Goal: Task Accomplishment & Management: Manage account settings

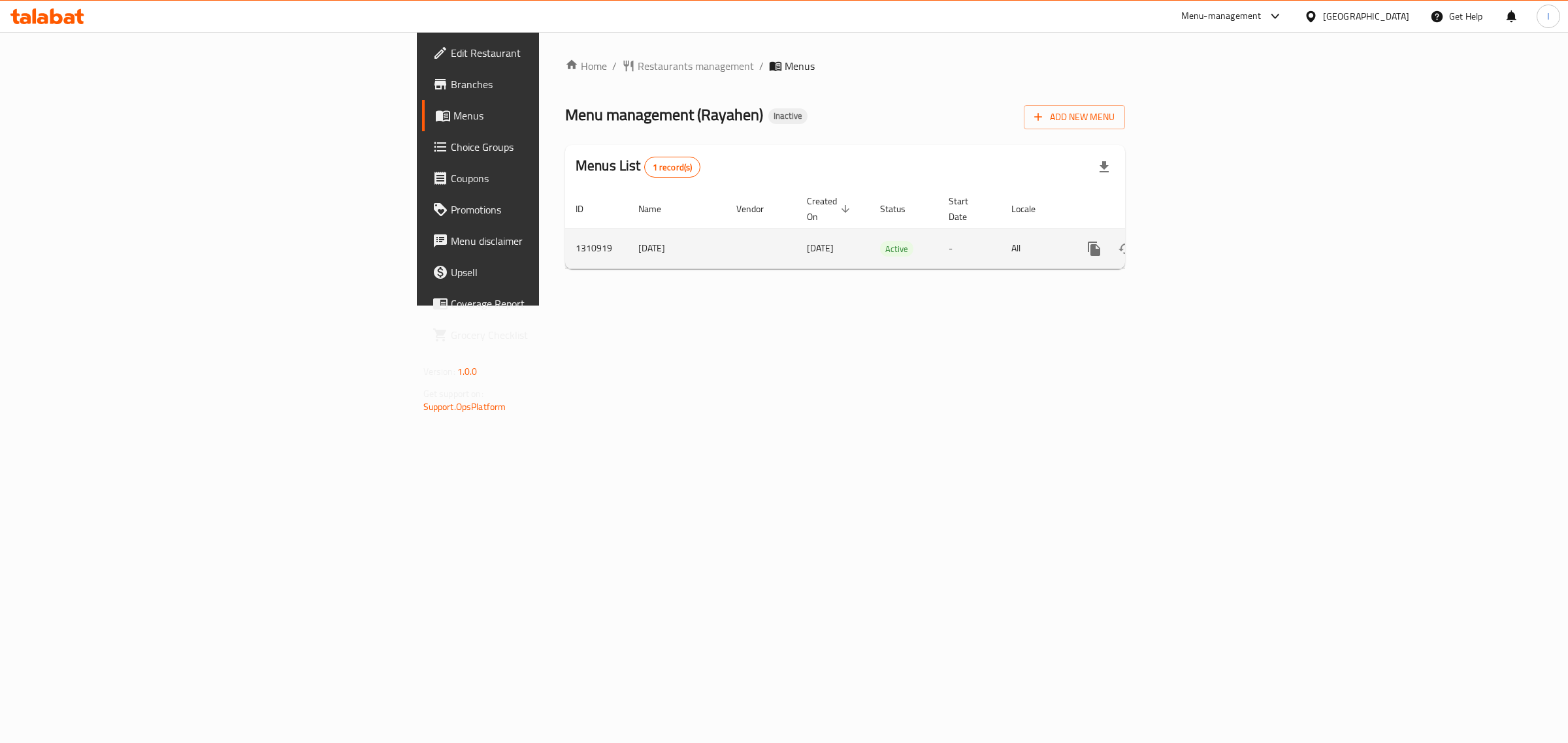
click at [1196, 241] on icon "enhanced table" at bounding box center [1188, 248] width 16 height 16
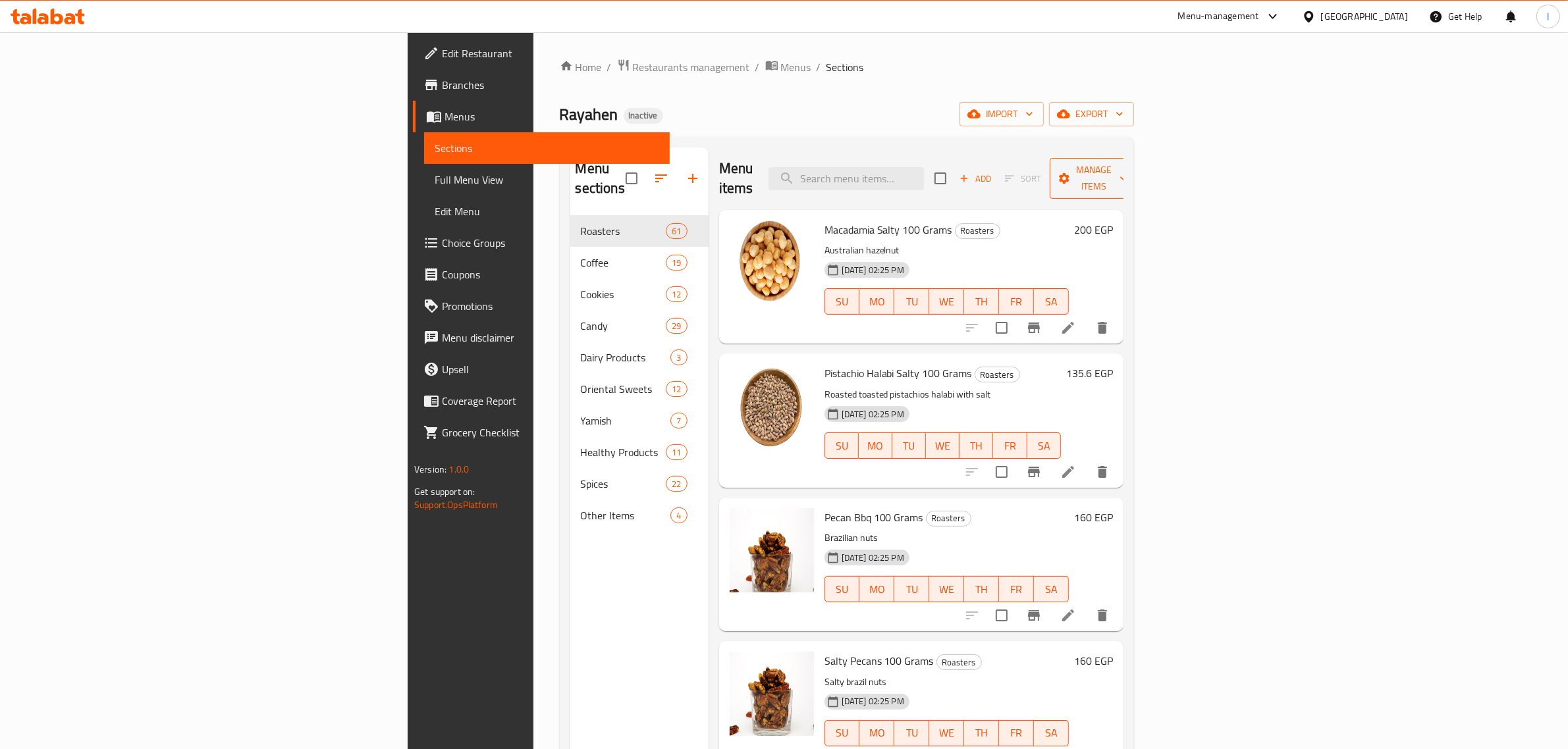
click at [1127, 171] on span "Manage items" at bounding box center [1093, 178] width 67 height 33
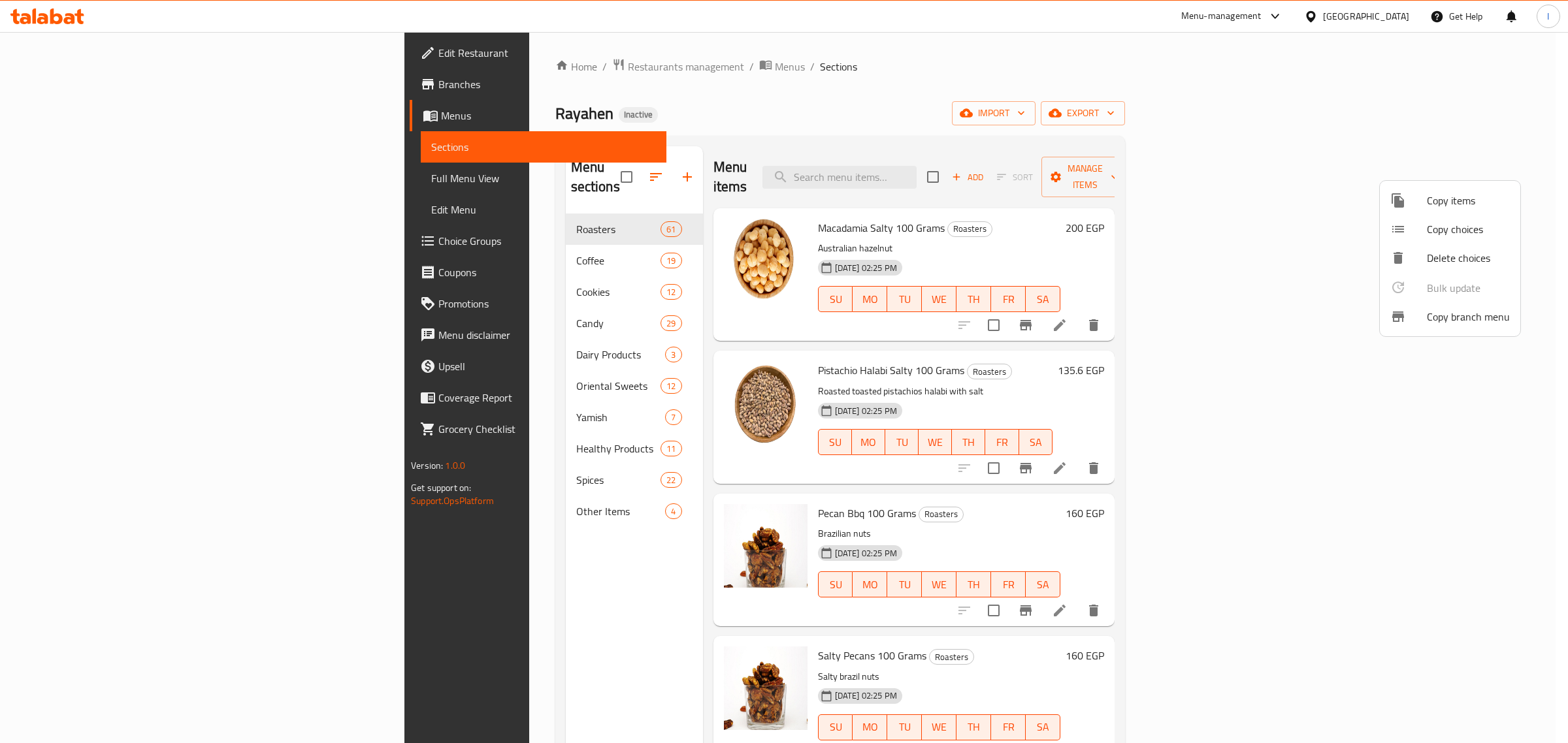
click at [1467, 316] on span "Copy branch menu" at bounding box center [1469, 316] width 83 height 16
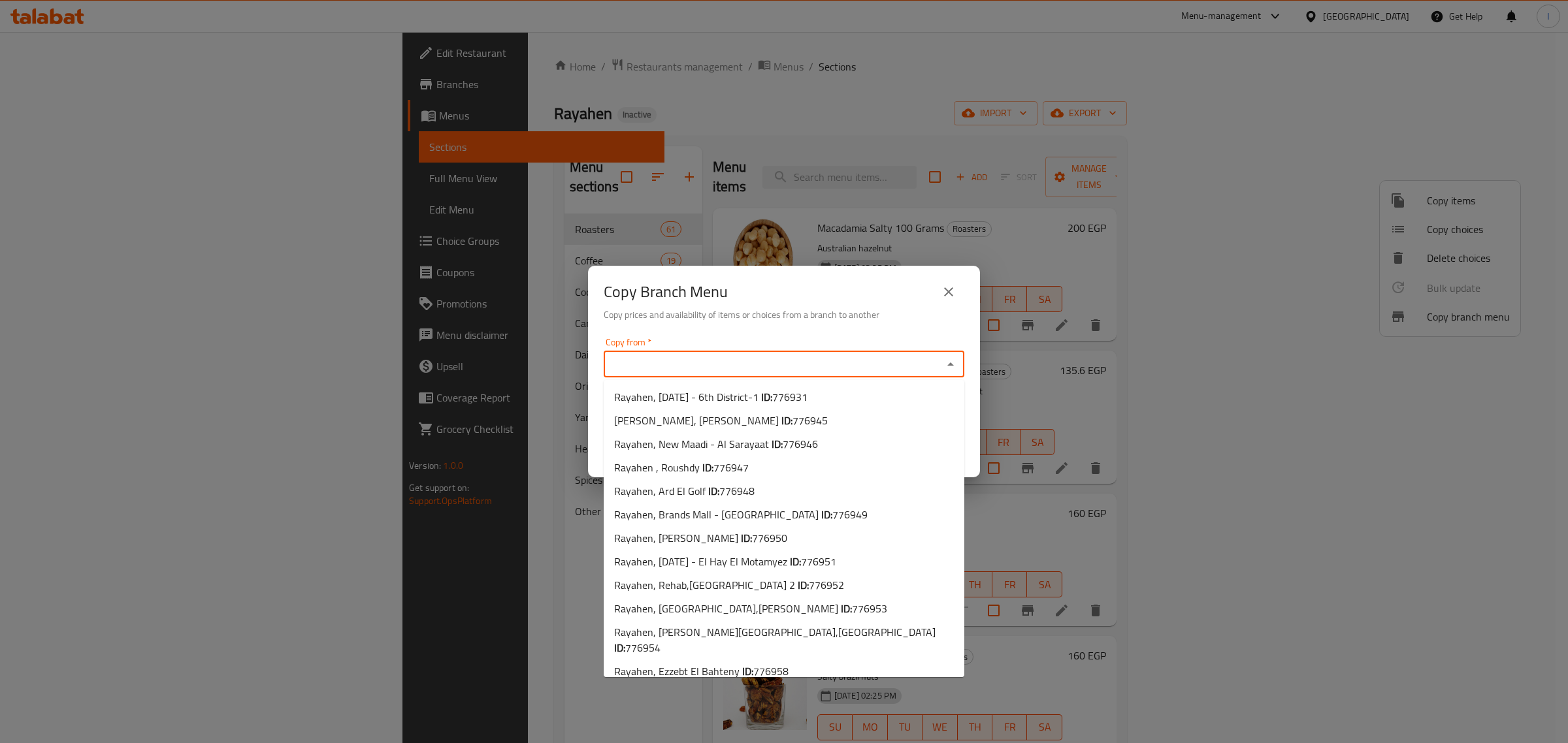
click at [648, 359] on input "Copy from   *" at bounding box center [774, 364] width 332 height 18
click at [690, 397] on span "Rayahen, [DATE] - 6th District-1 ID: 776931" at bounding box center [710, 396] width 193 height 16
type input "Rayahen, [DATE] - 6th District-1"
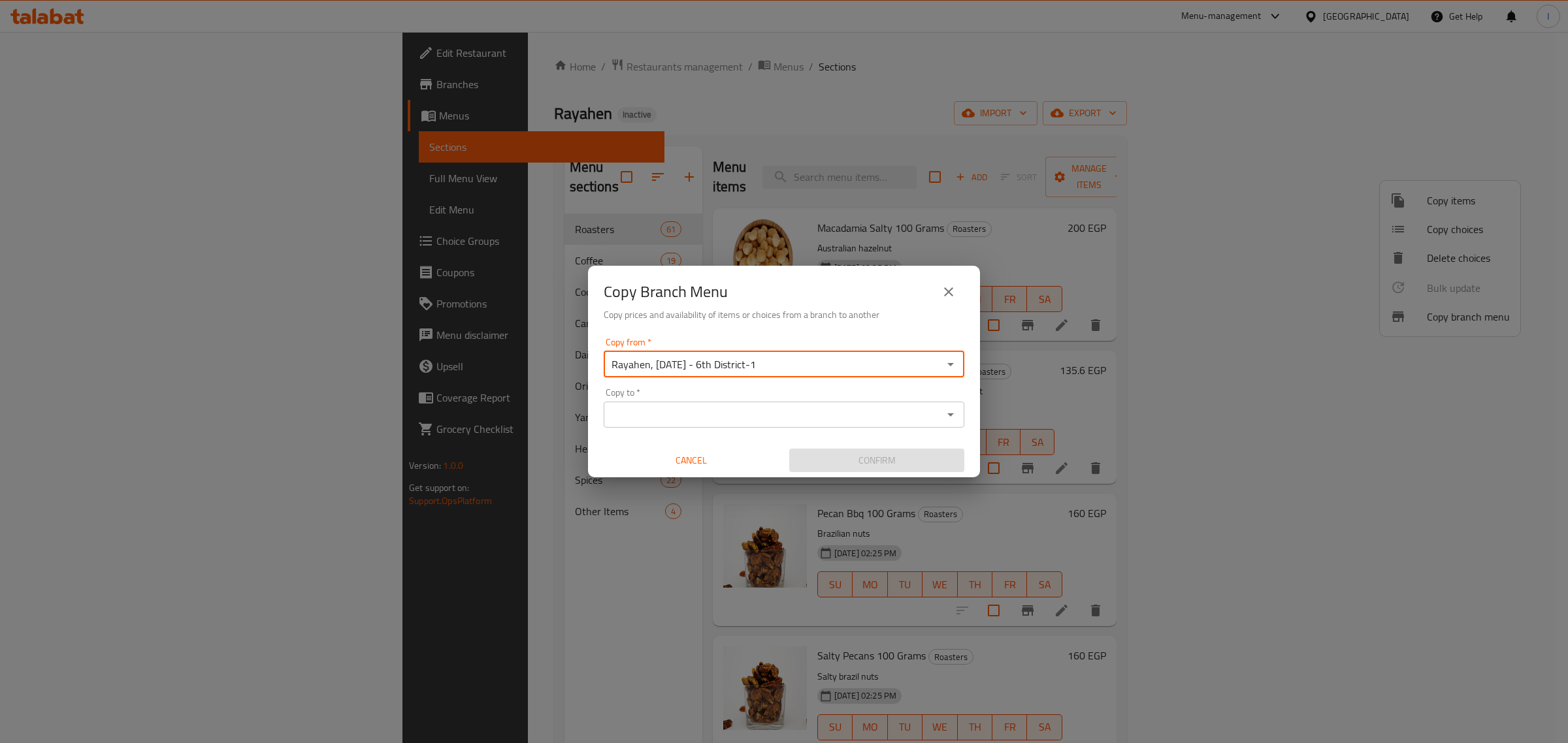
click at [666, 408] on input "Copy to   *" at bounding box center [774, 415] width 332 height 18
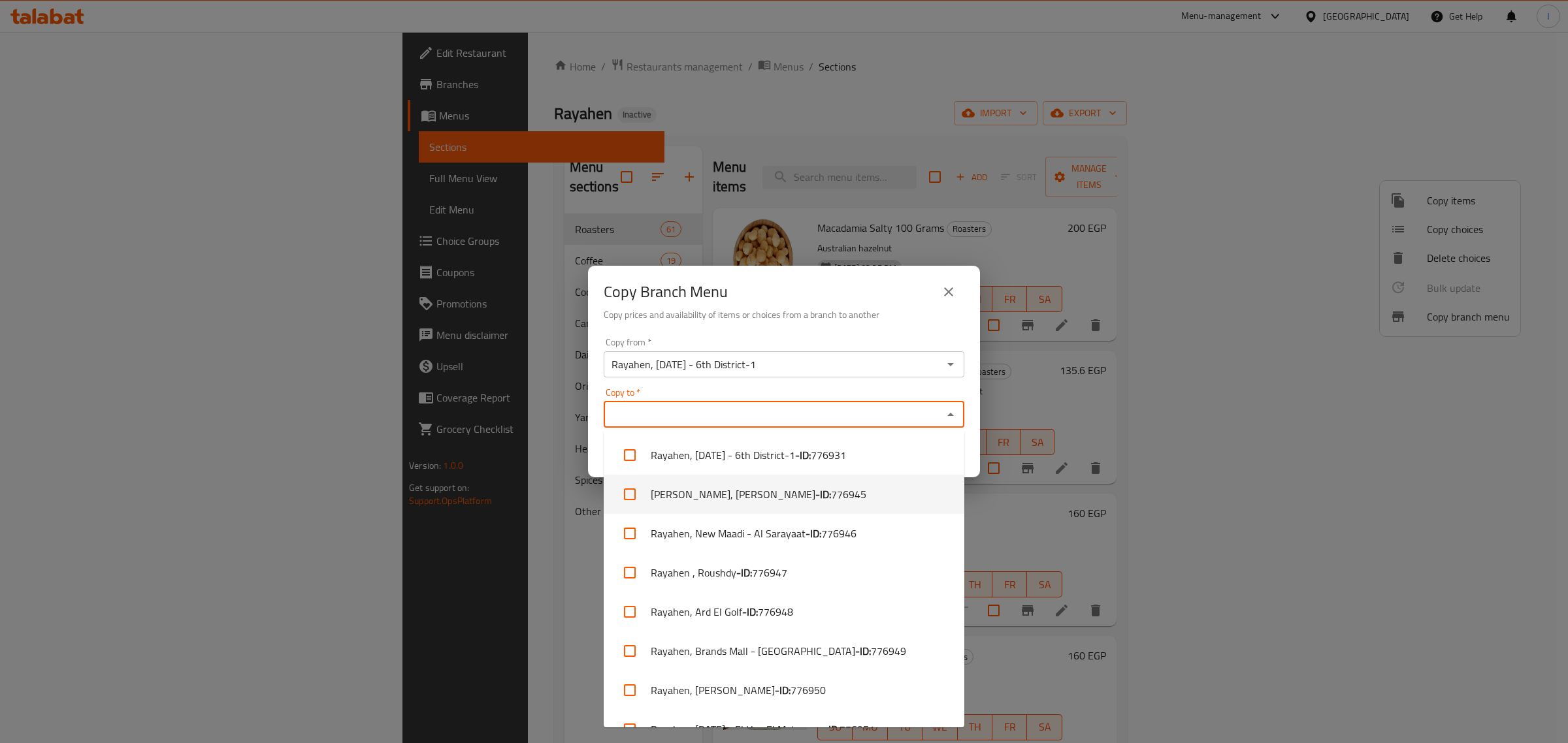
click at [700, 490] on li "Rayahen, Semouha - Victor Emanouil - ID: 776945" at bounding box center [784, 494] width 360 height 39
checkbox input "true"
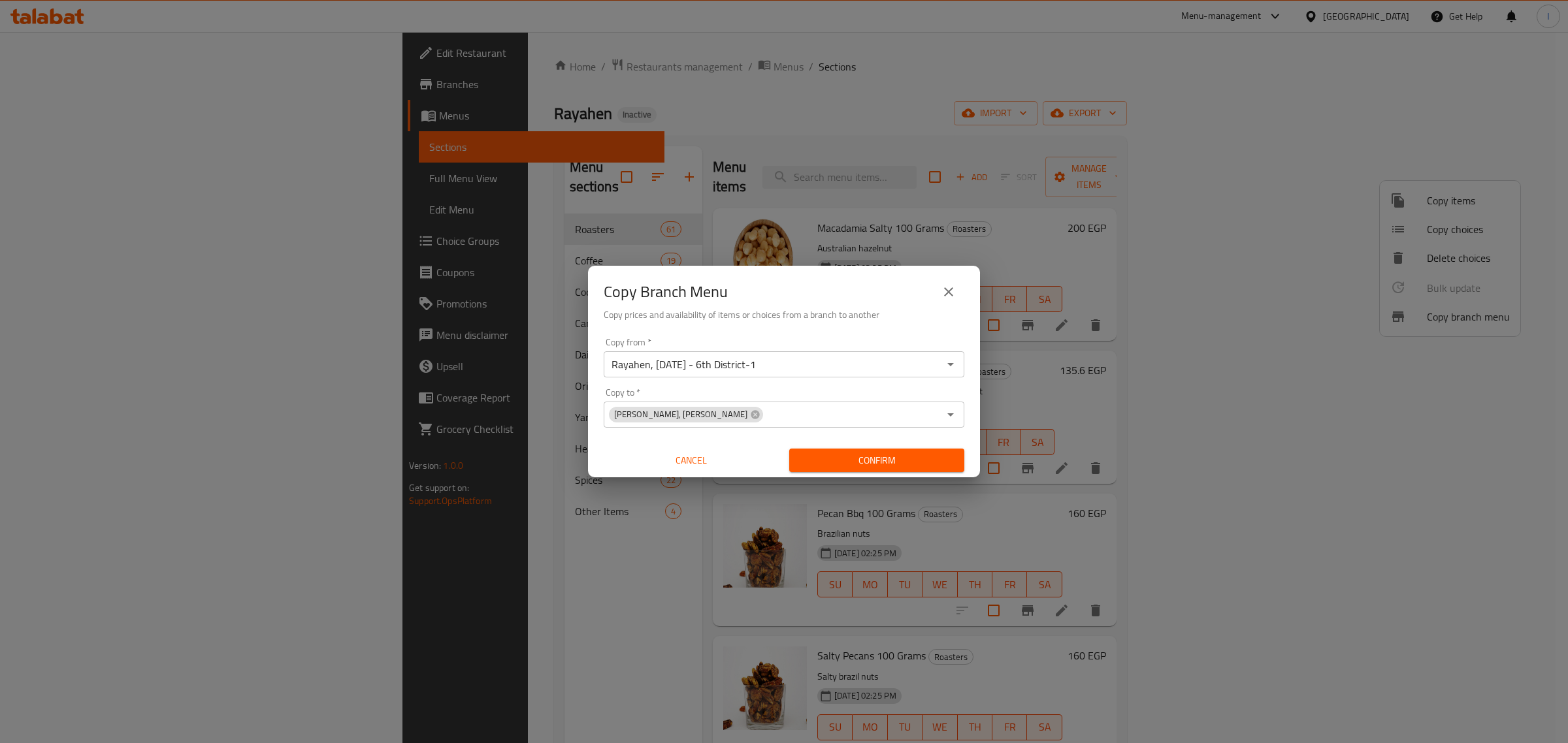
click at [807, 285] on div "Copy Branch Menu" at bounding box center [784, 291] width 360 height 31
click at [854, 462] on span "Confirm" at bounding box center [877, 461] width 154 height 17
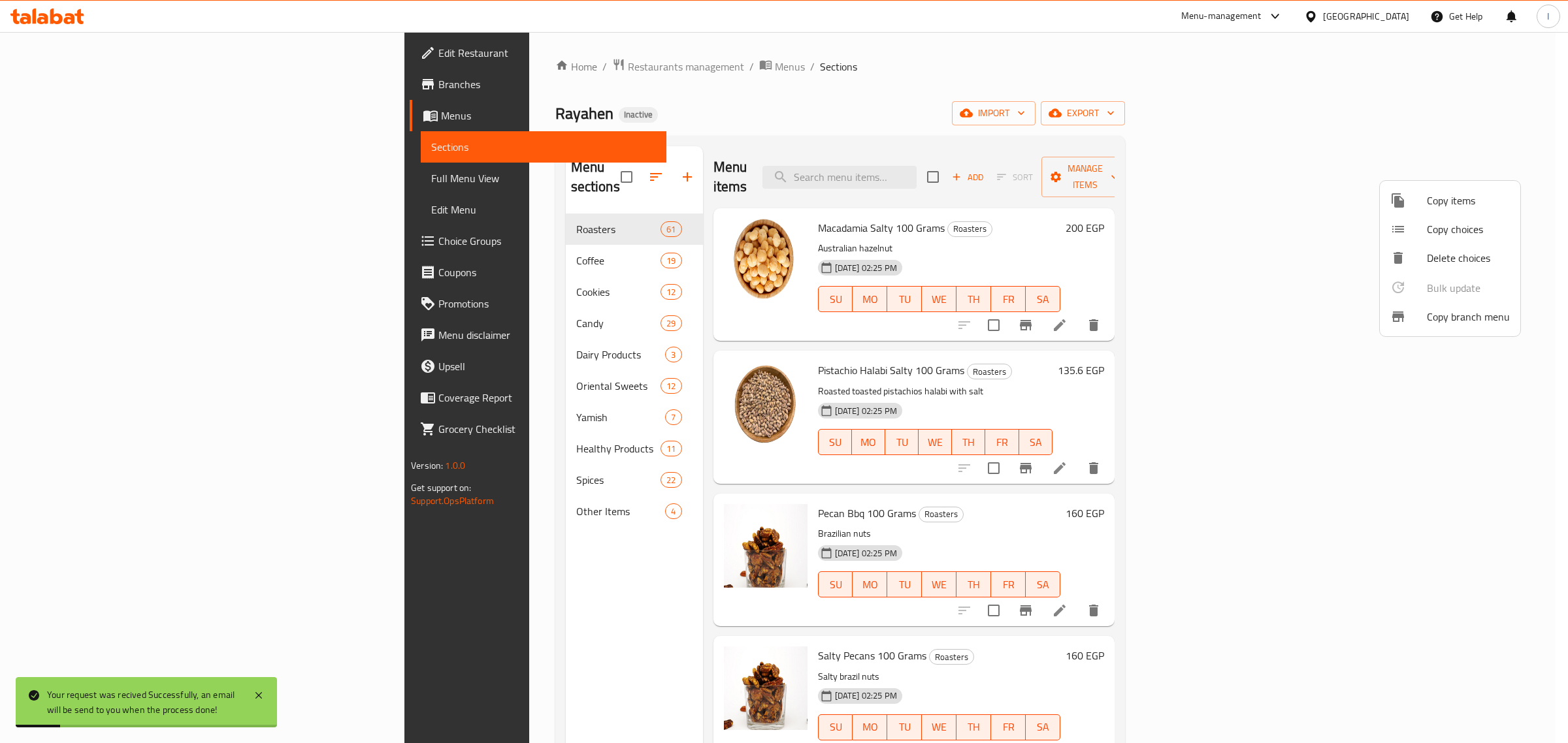
click at [93, 174] on div at bounding box center [784, 372] width 1568 height 743
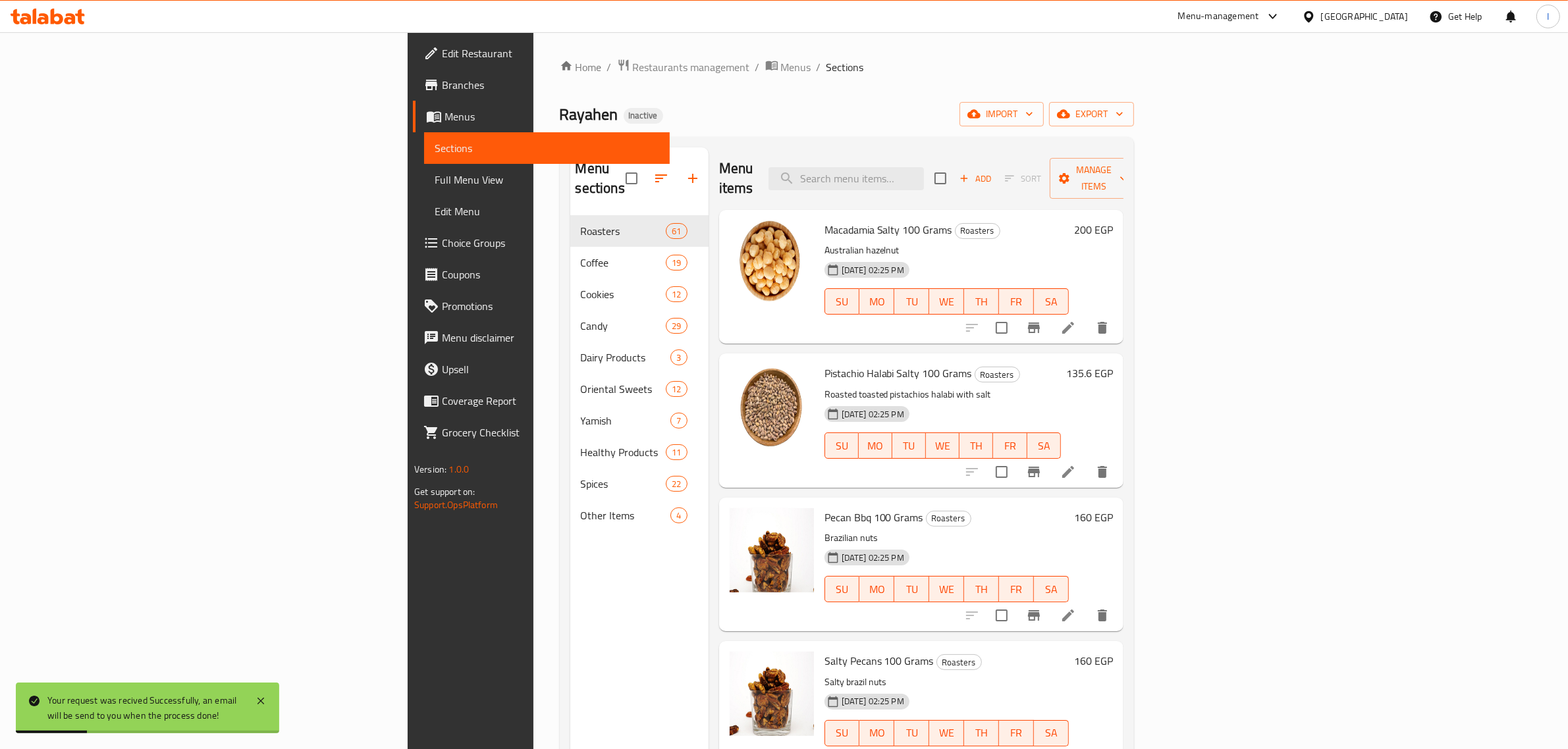
click at [442, 86] on span "Branches" at bounding box center [550, 85] width 217 height 16
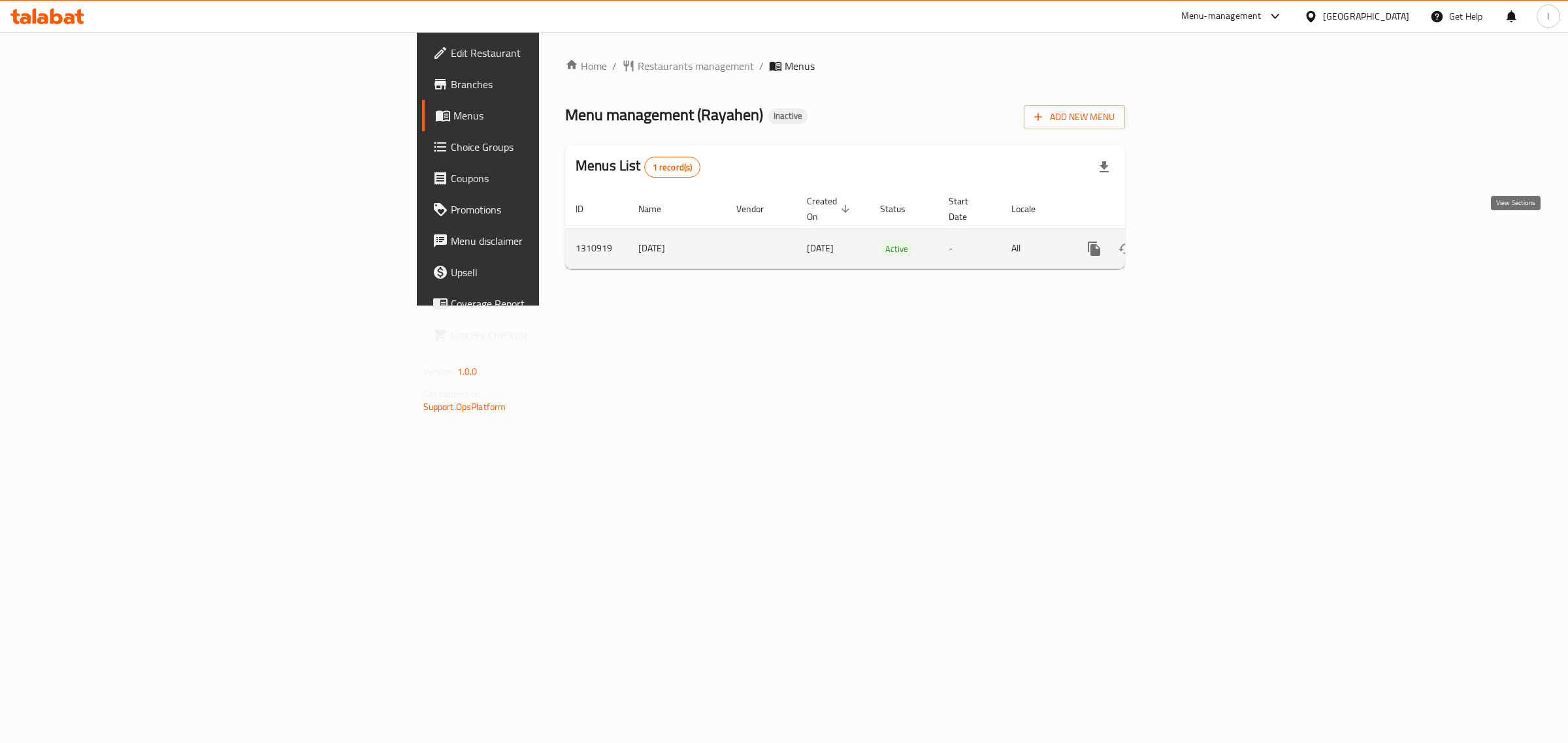
click at [1196, 241] on icon "enhanced table" at bounding box center [1188, 248] width 16 height 16
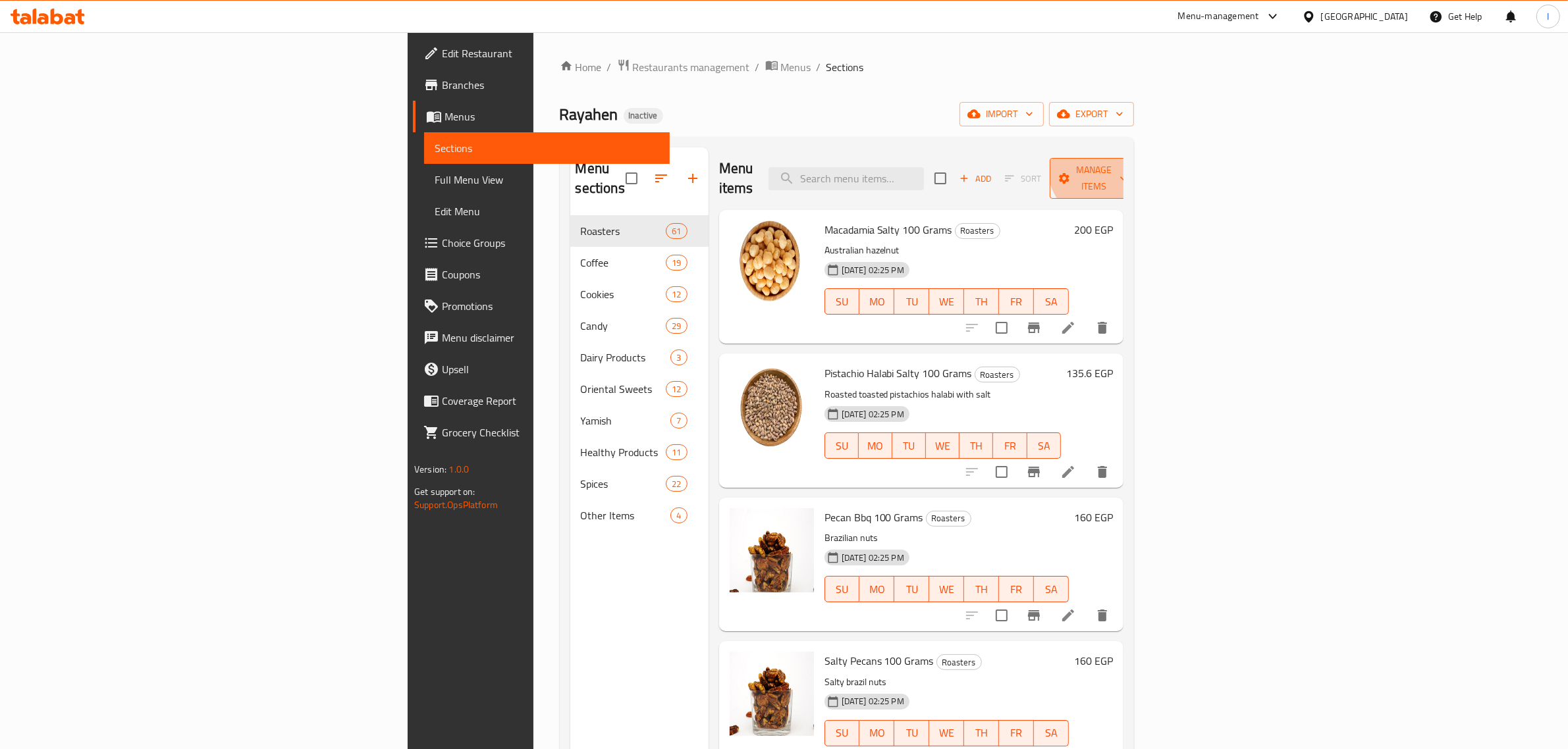
click at [1127, 162] on span "Manage items" at bounding box center [1093, 178] width 67 height 33
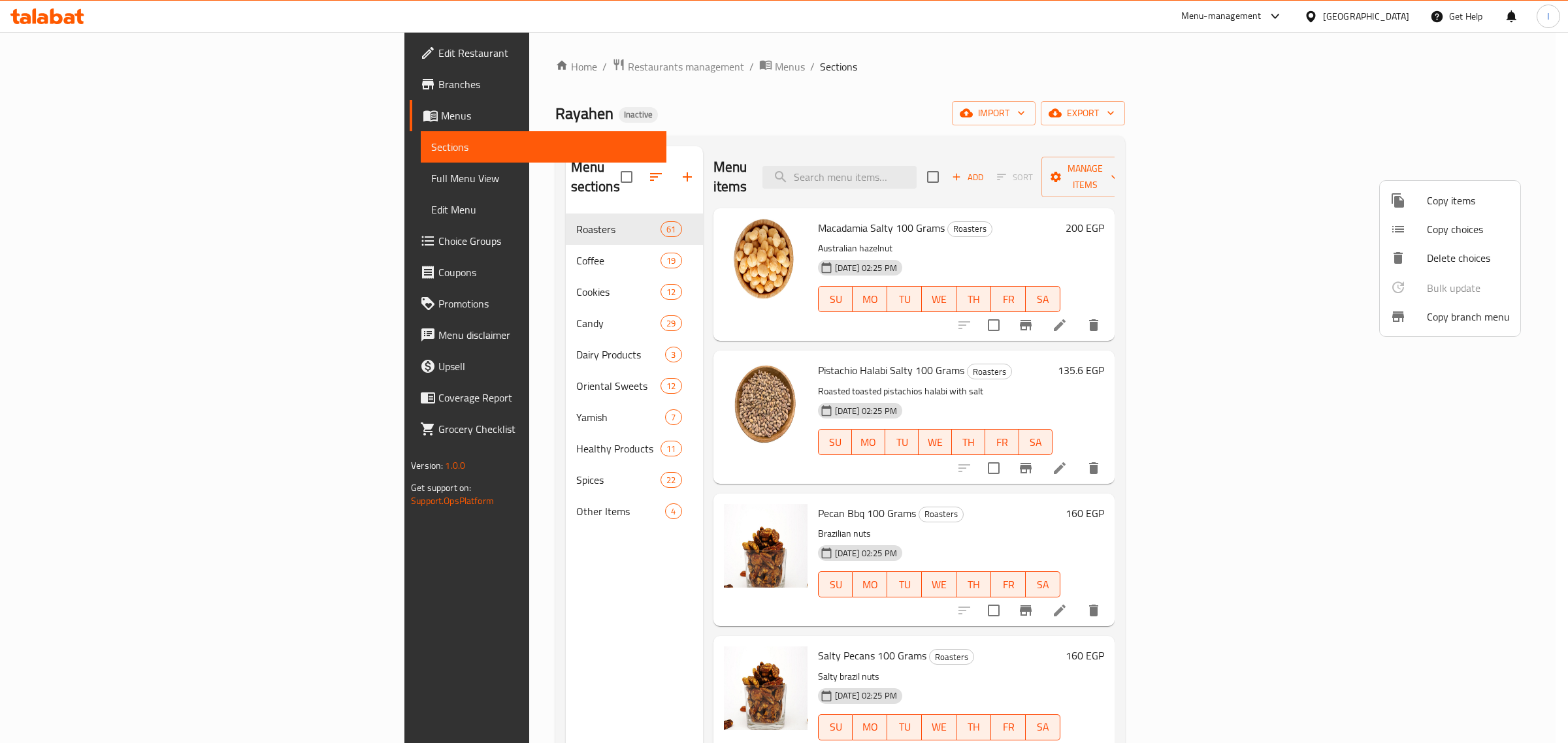
click at [1454, 309] on span "Copy branch menu" at bounding box center [1469, 316] width 83 height 16
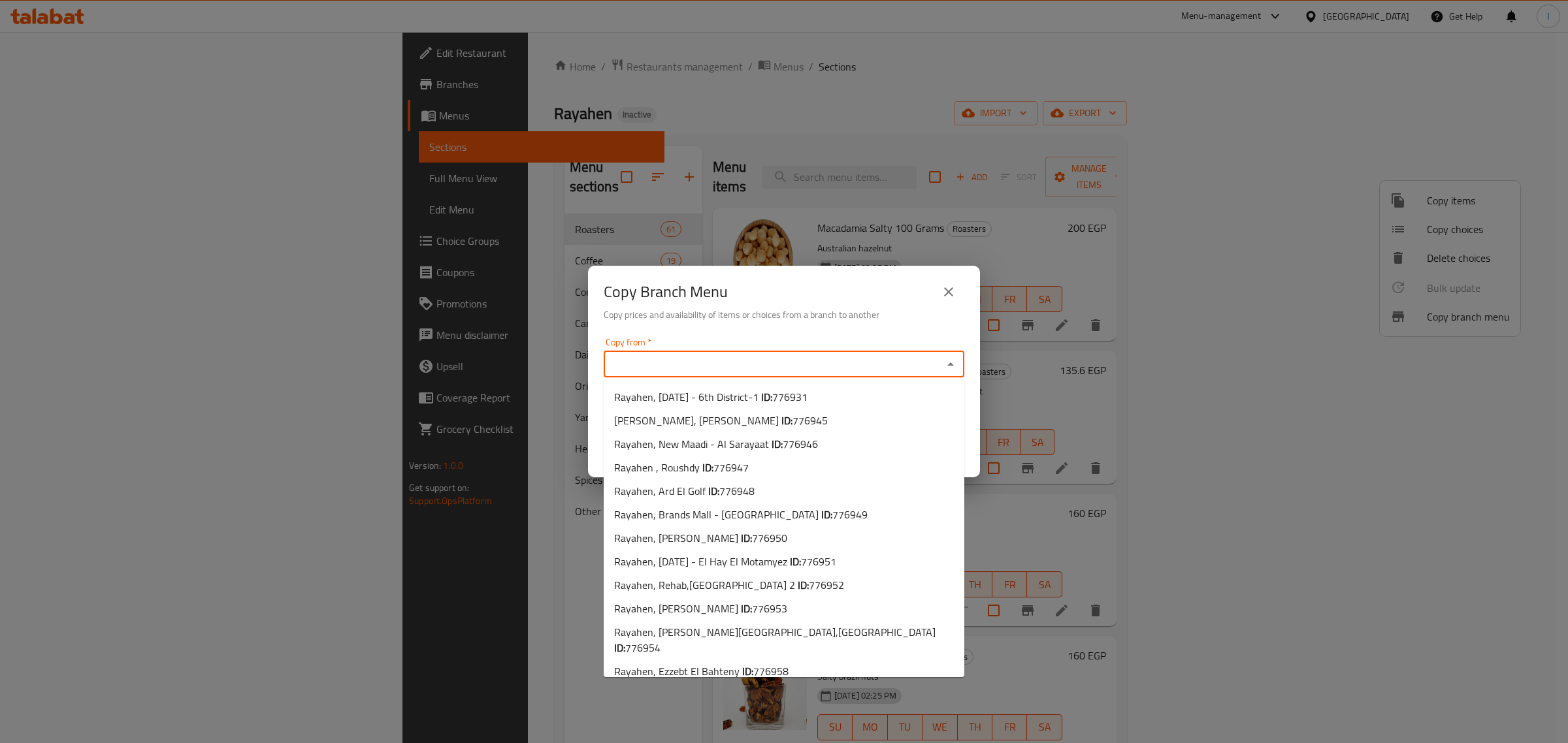
click at [706, 367] on input "Copy from   *" at bounding box center [774, 364] width 332 height 18
click at [697, 392] on span "Rayahen, [DATE] - 6th District-1 ID: 776931" at bounding box center [710, 396] width 193 height 16
type input "Rayahen, [DATE] - 6th District-1"
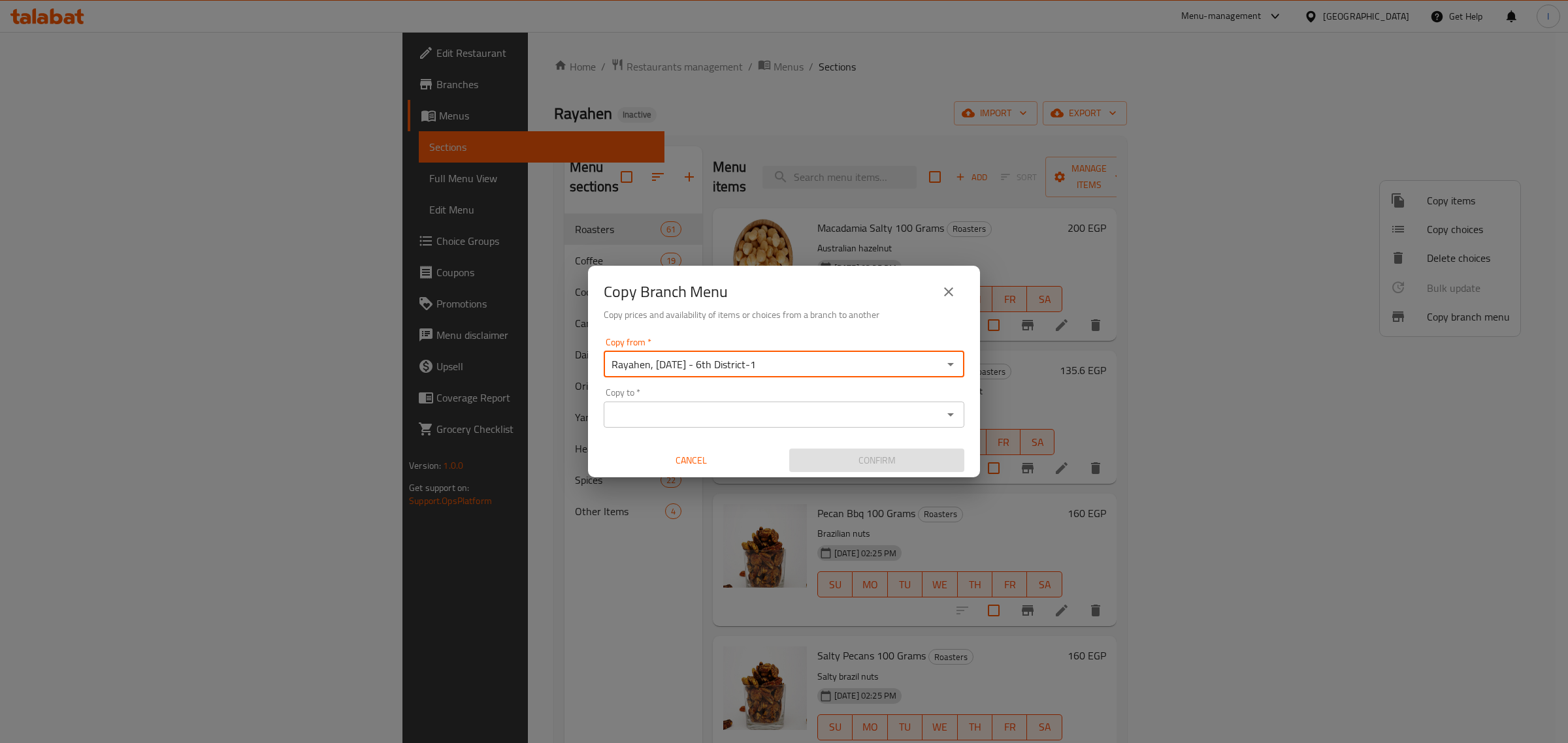
click at [697, 403] on div "Copy to *" at bounding box center [784, 415] width 360 height 26
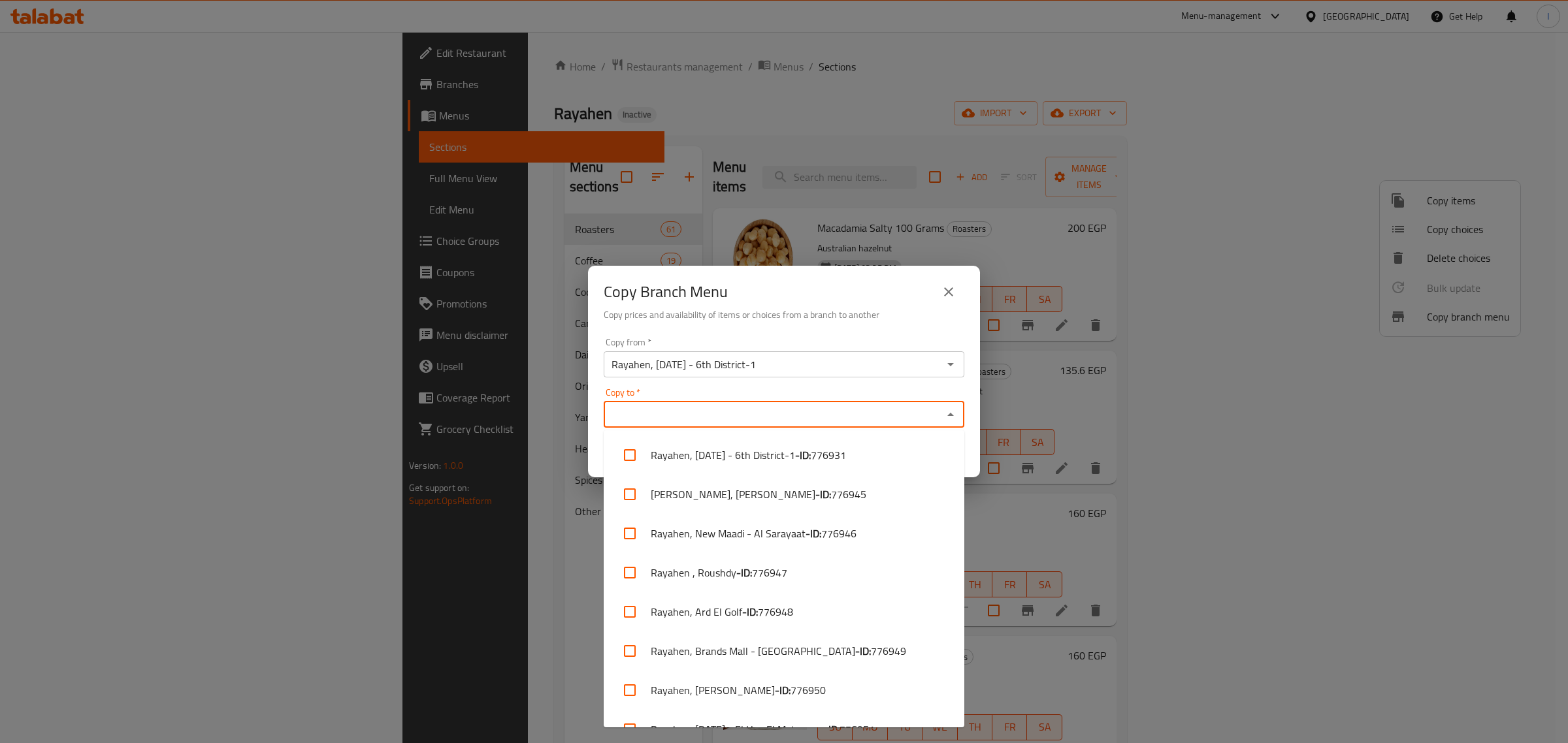
click at [706, 420] on input "Copy to   *" at bounding box center [774, 415] width 332 height 18
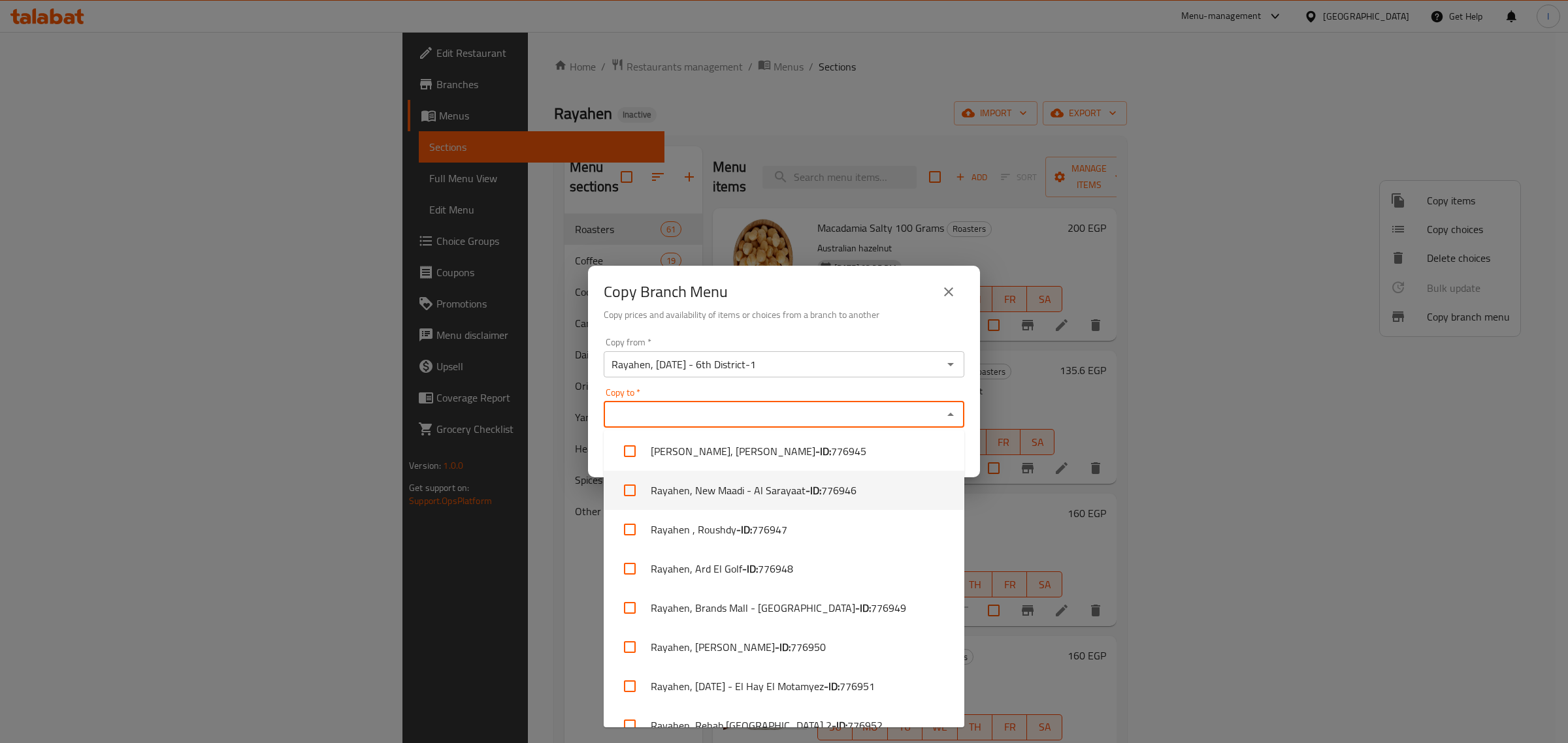
scroll to position [82, 0]
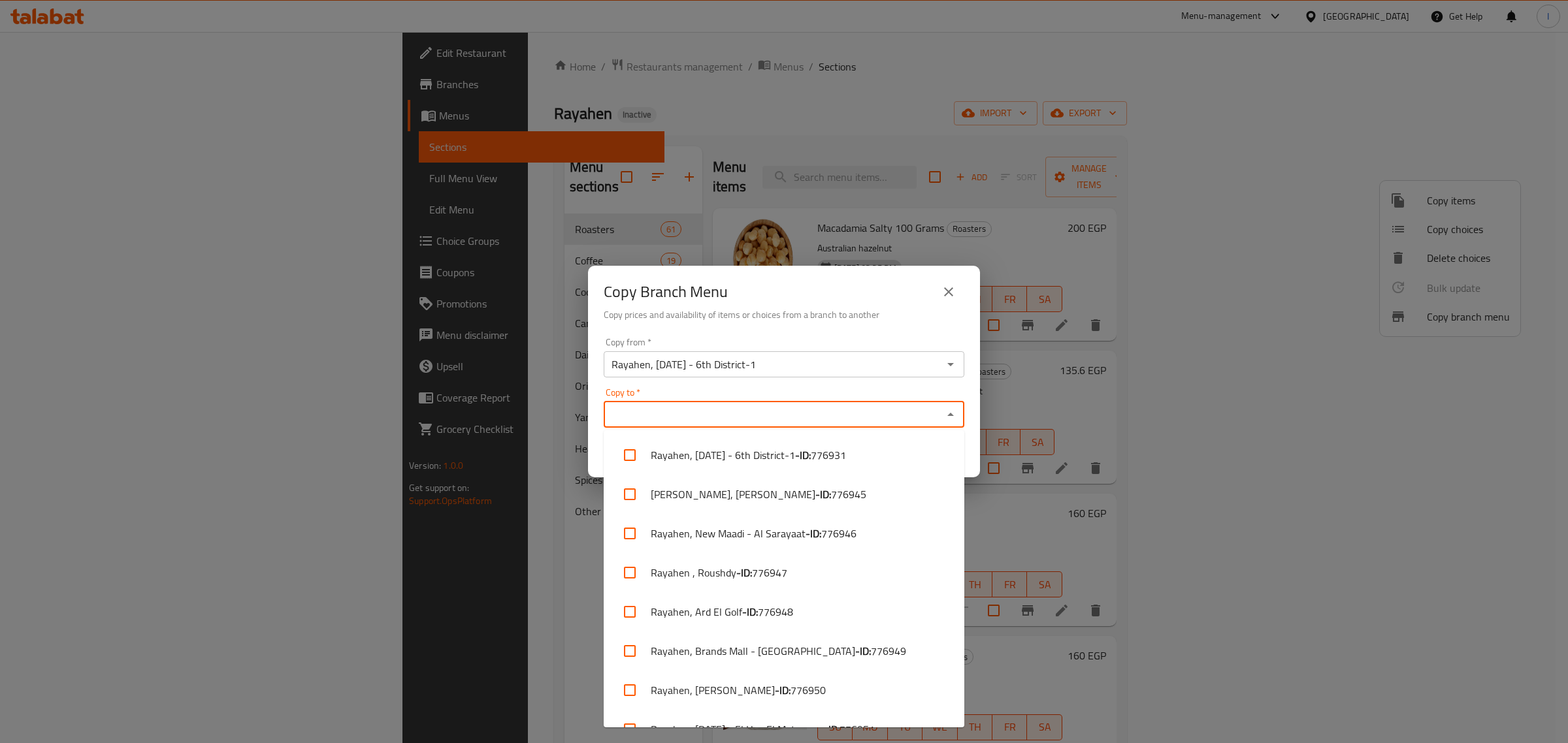
click at [709, 412] on input "Copy to   *" at bounding box center [774, 415] width 332 height 18
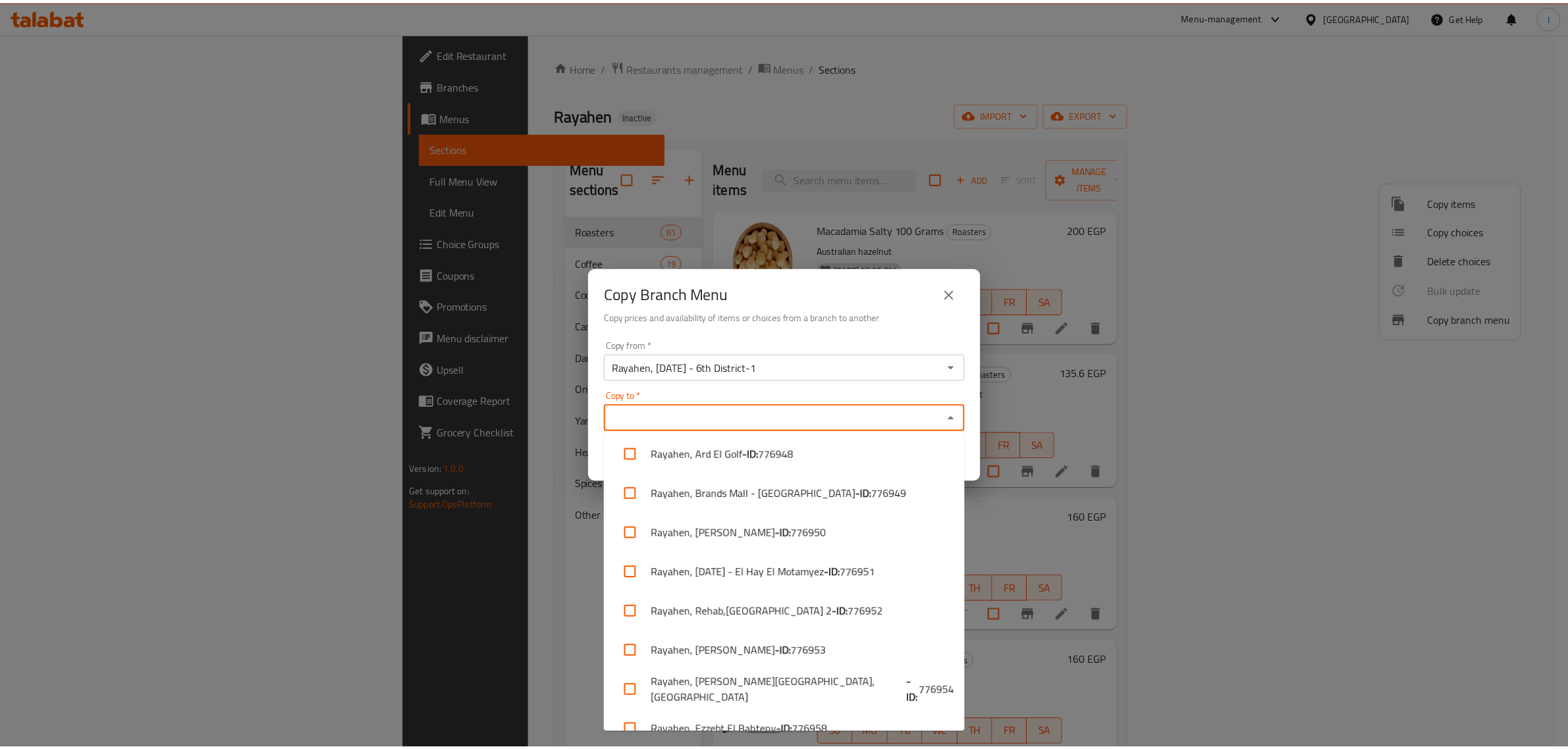
scroll to position [165, 0]
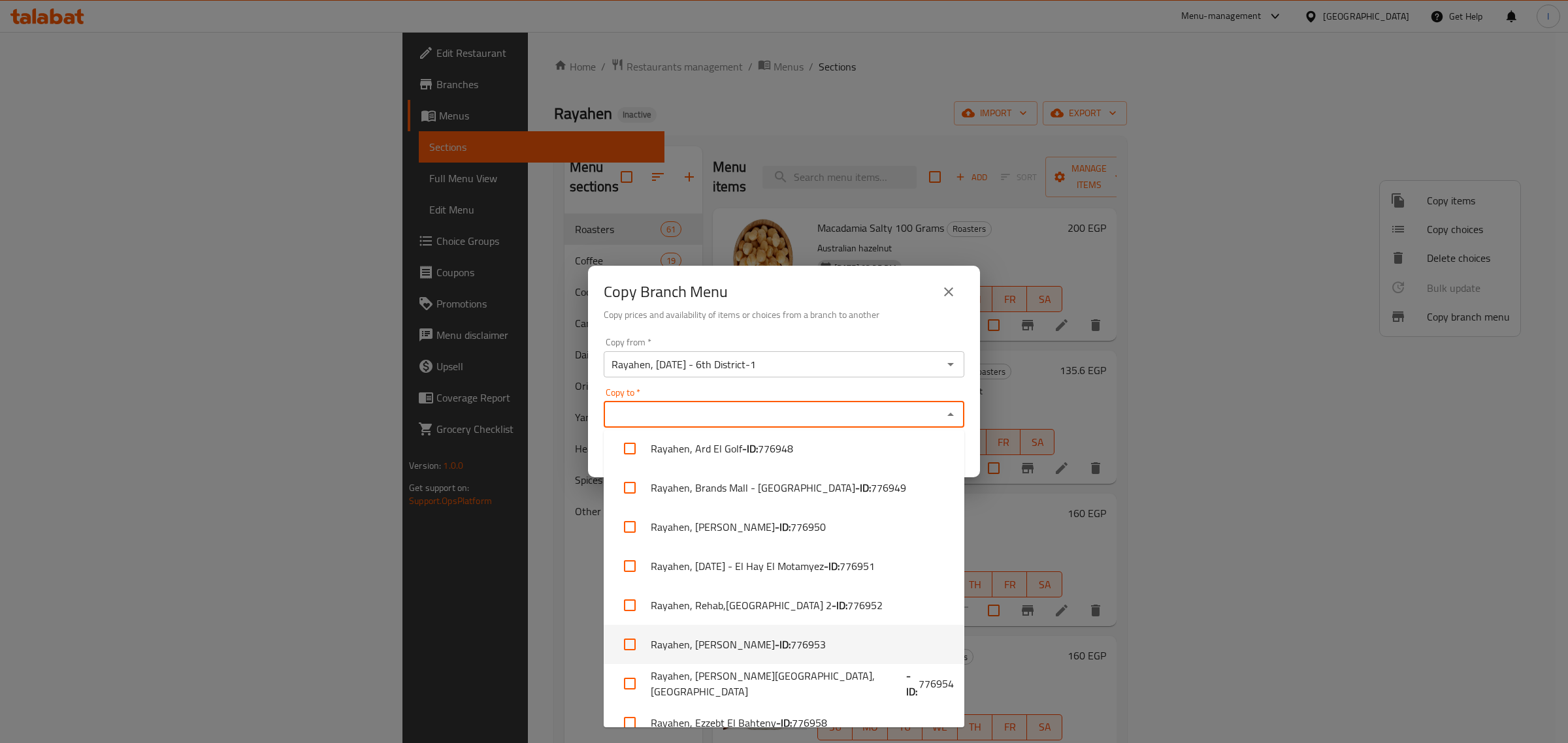
click at [775, 651] on li "Rayahen, Sidi Besher Bahary - ID: 776953" at bounding box center [784, 645] width 360 height 39
checkbox input "true"
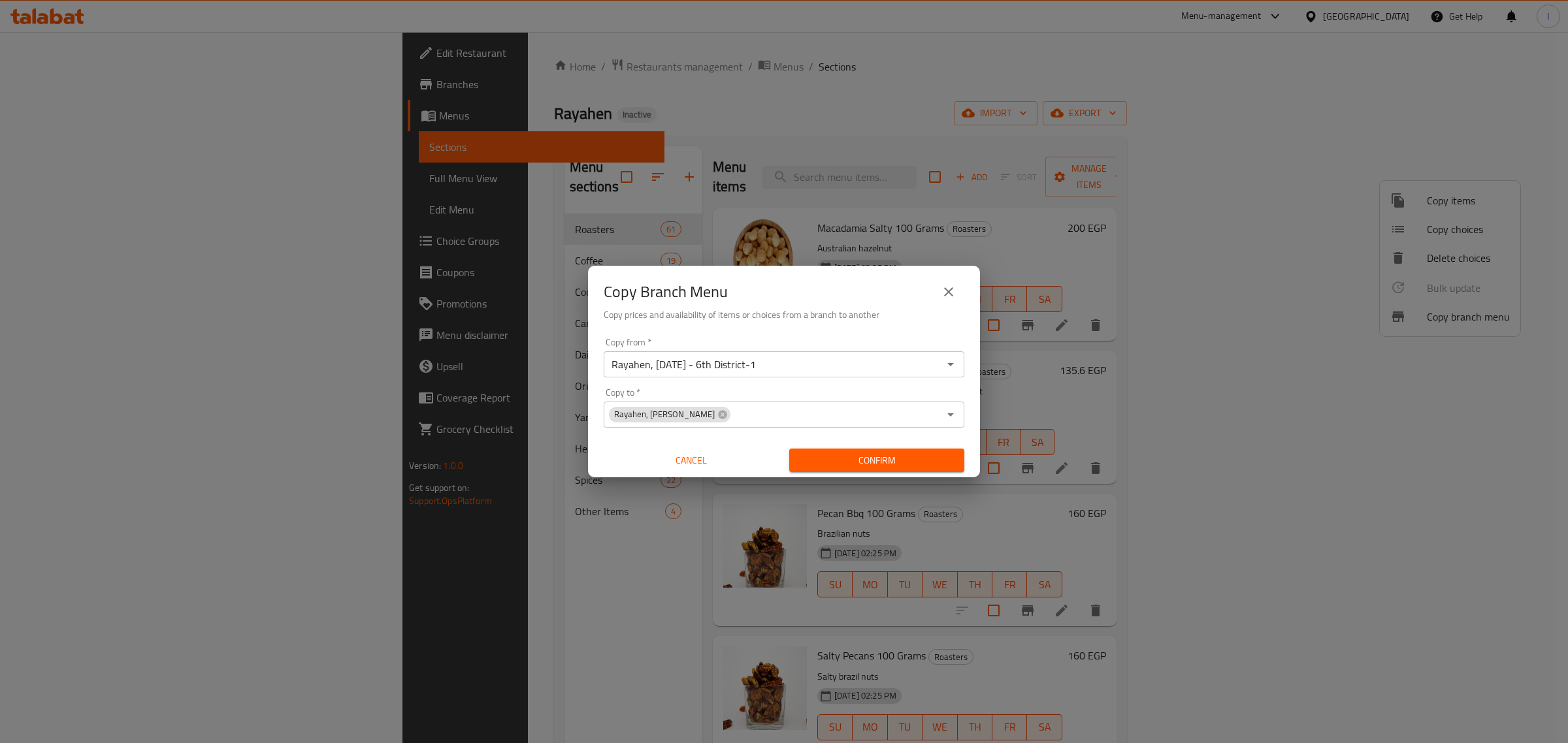
click at [814, 325] on div "Copy Branch Menu Copy prices and availability of items or choices from a branch…" at bounding box center [784, 299] width 392 height 67
click at [897, 462] on span "Confirm" at bounding box center [877, 461] width 154 height 17
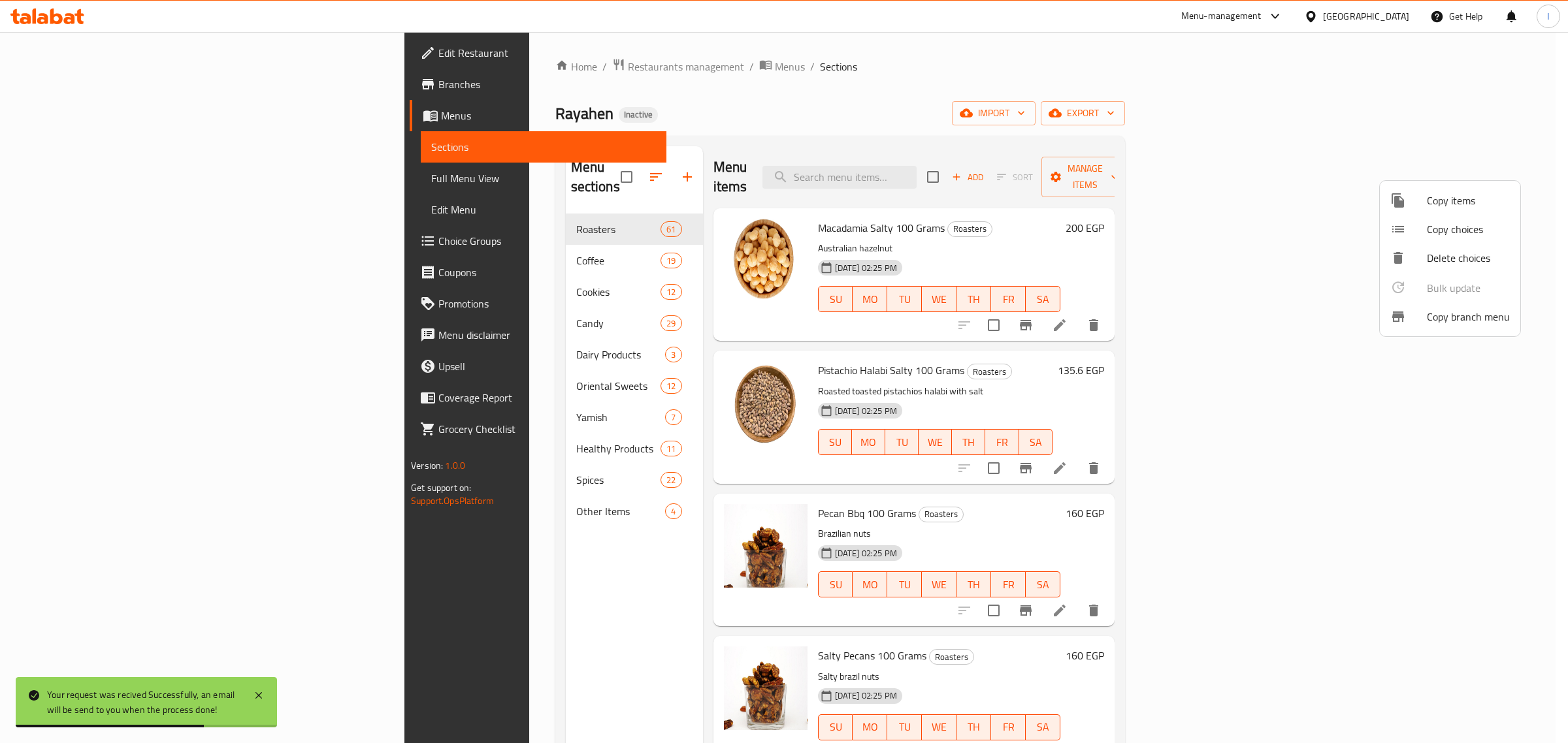
click at [60, 89] on div at bounding box center [784, 372] width 1568 height 743
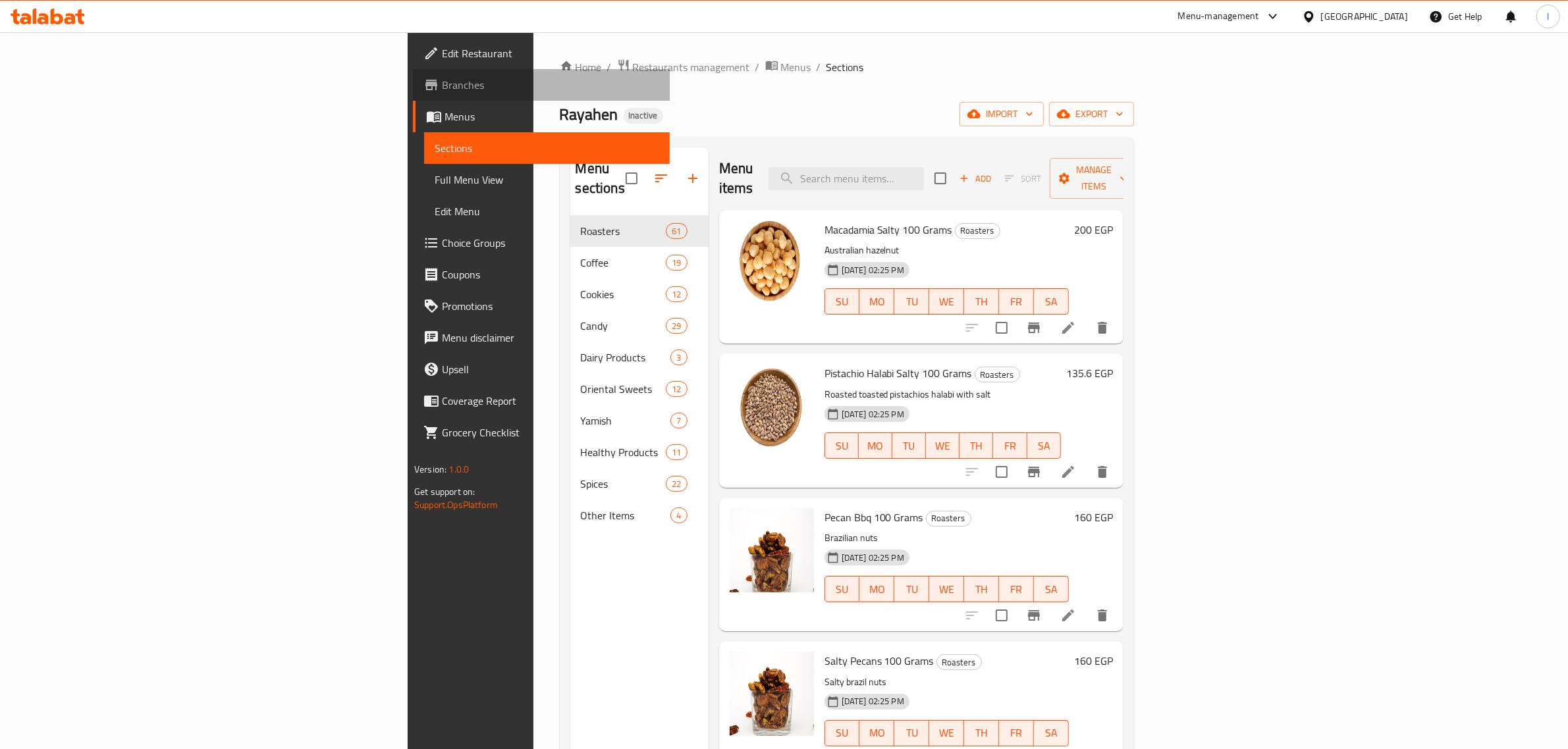
click at [442, 89] on span "Branches" at bounding box center [550, 85] width 217 height 16
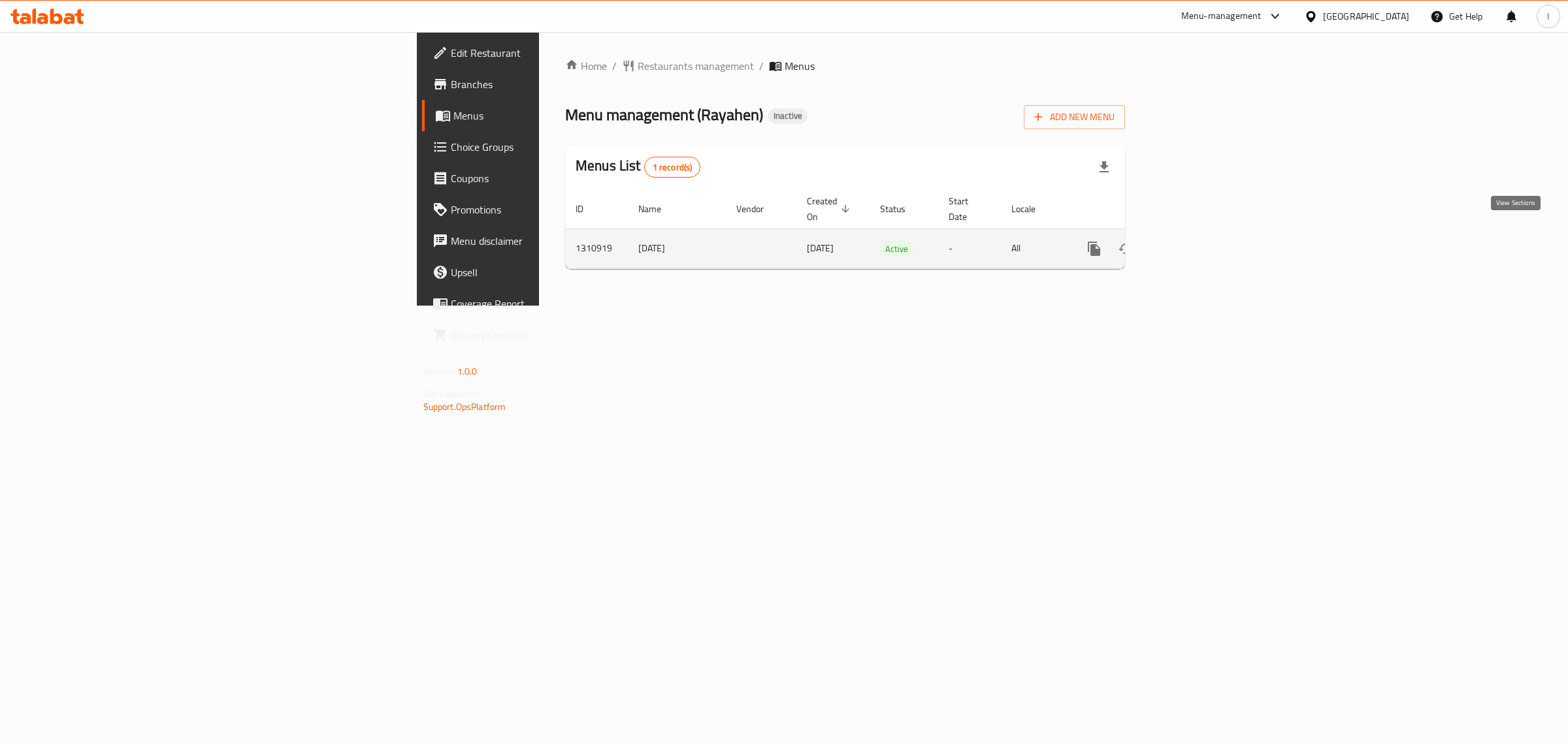
click at [1196, 241] on icon "enhanced table" at bounding box center [1188, 248] width 16 height 16
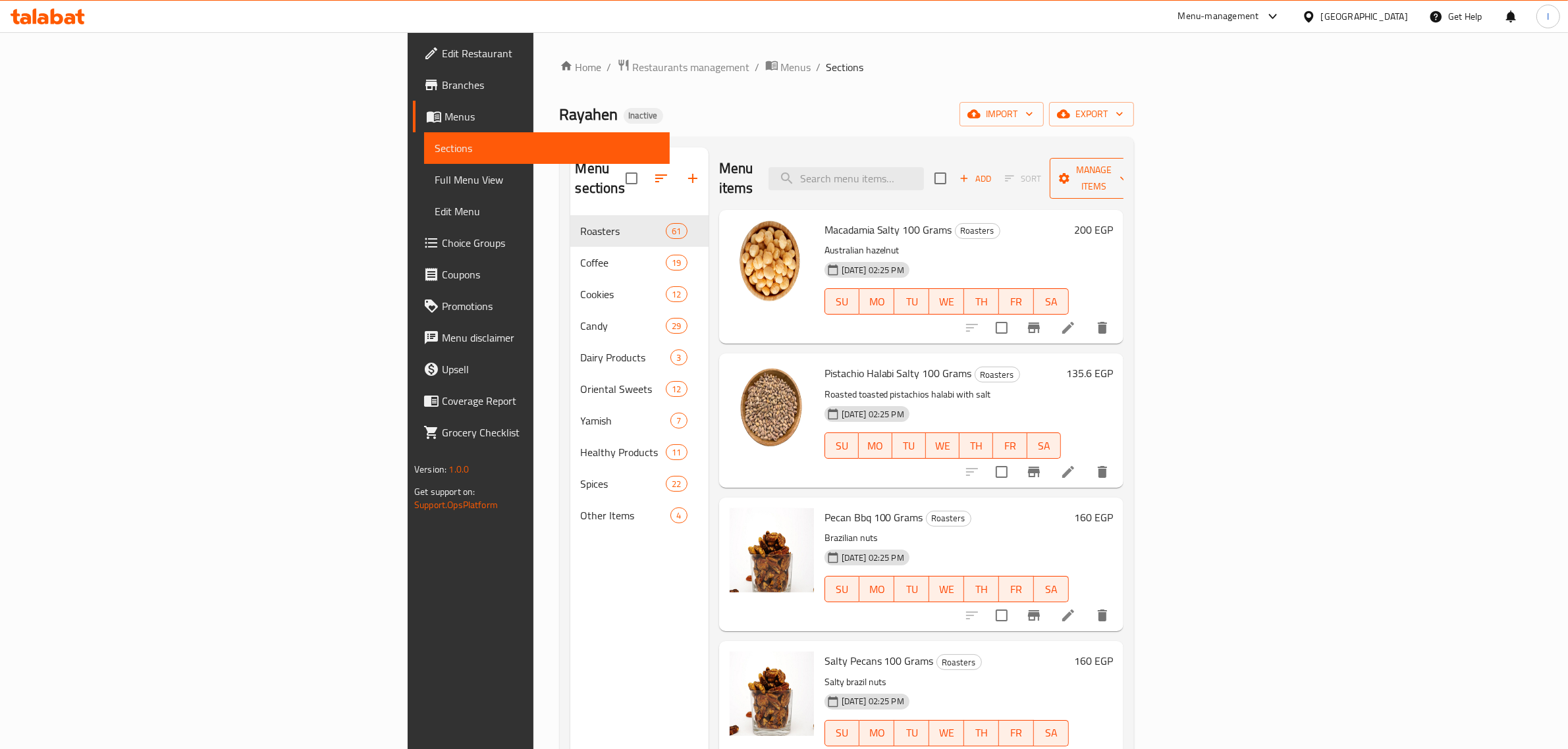
click at [1138, 181] on button "Manage items" at bounding box center [1094, 178] width 89 height 41
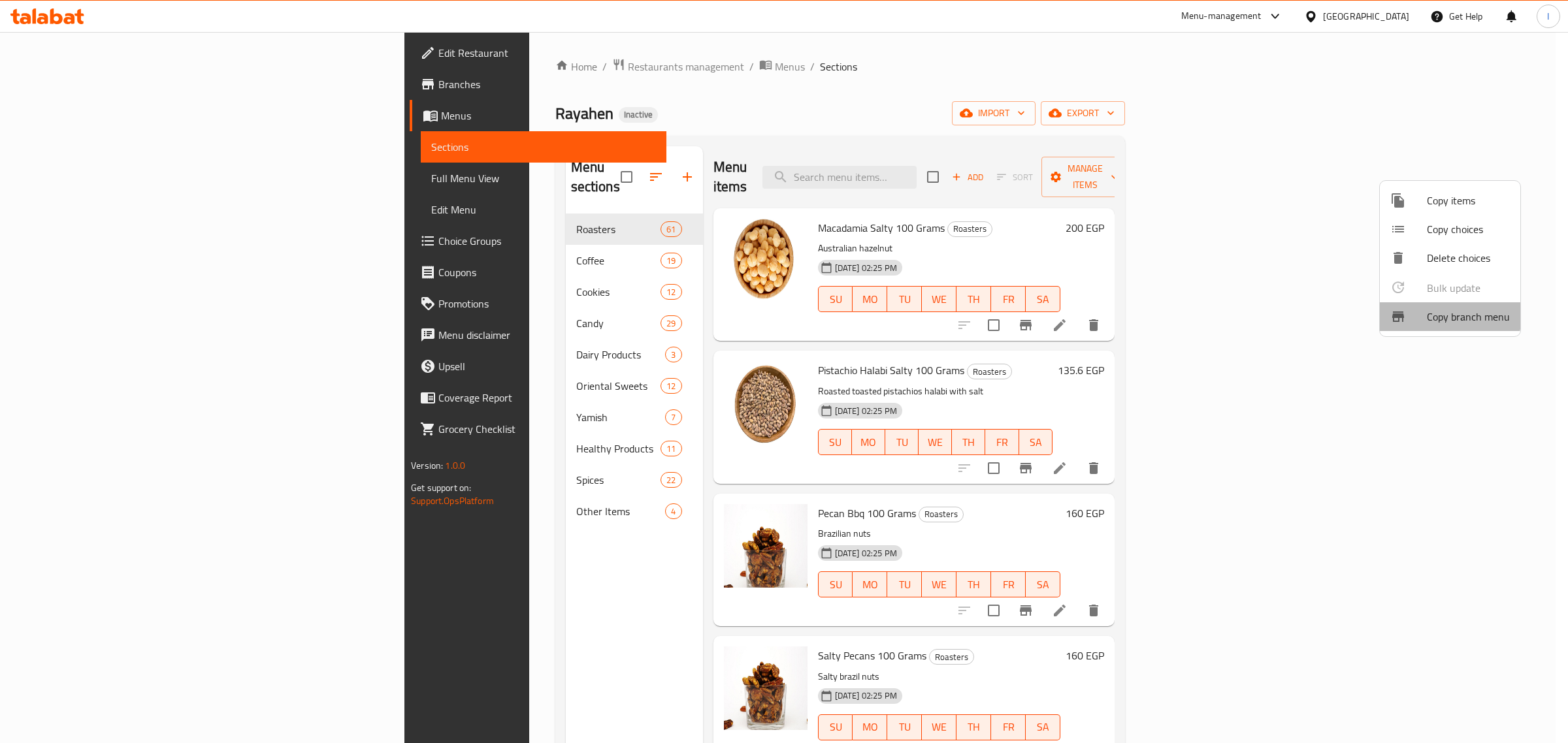
click at [1445, 315] on span "Copy branch menu" at bounding box center [1469, 316] width 83 height 16
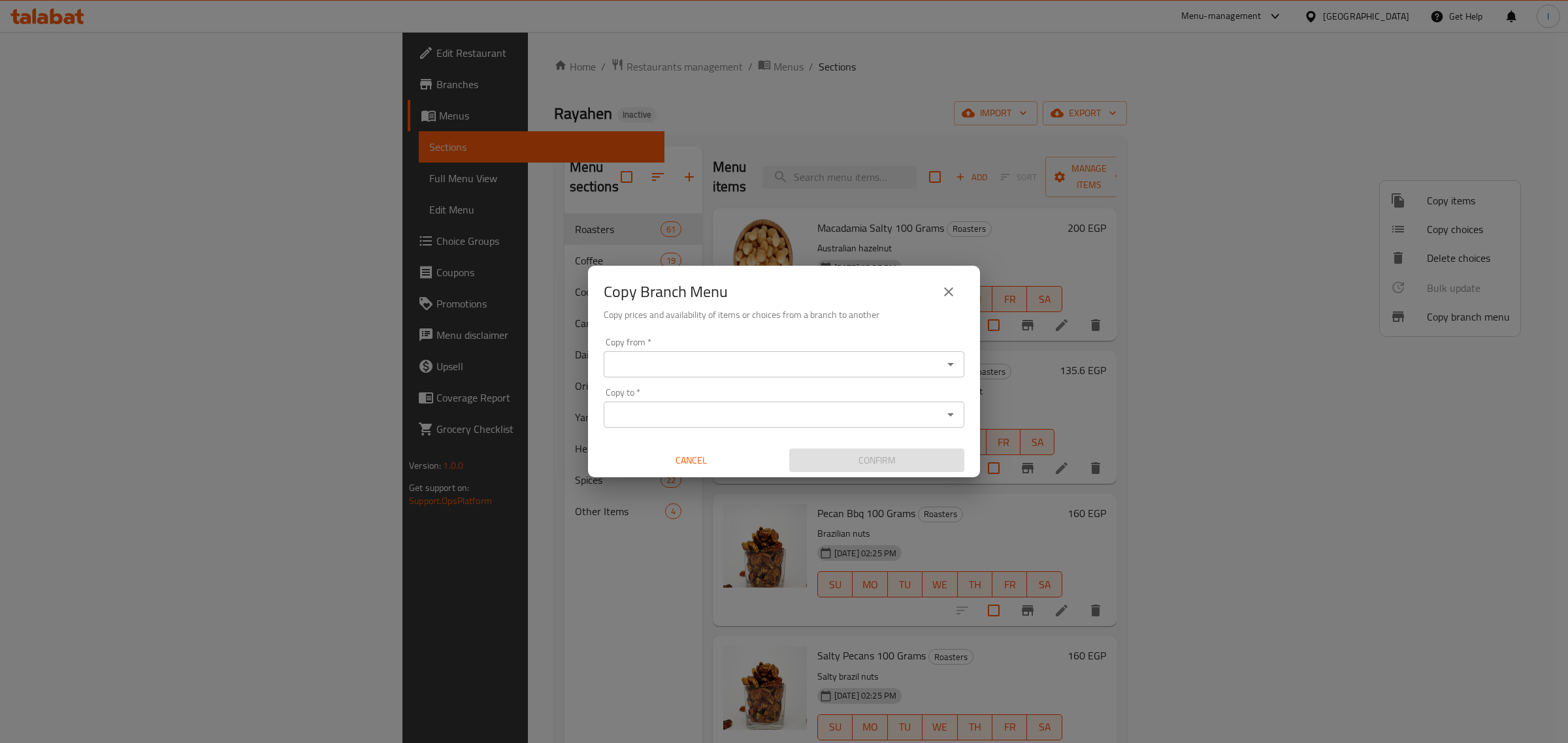
click at [710, 348] on div "Copy from   * Copy from *" at bounding box center [784, 357] width 360 height 40
click at [704, 360] on input "Copy from   *" at bounding box center [774, 364] width 332 height 18
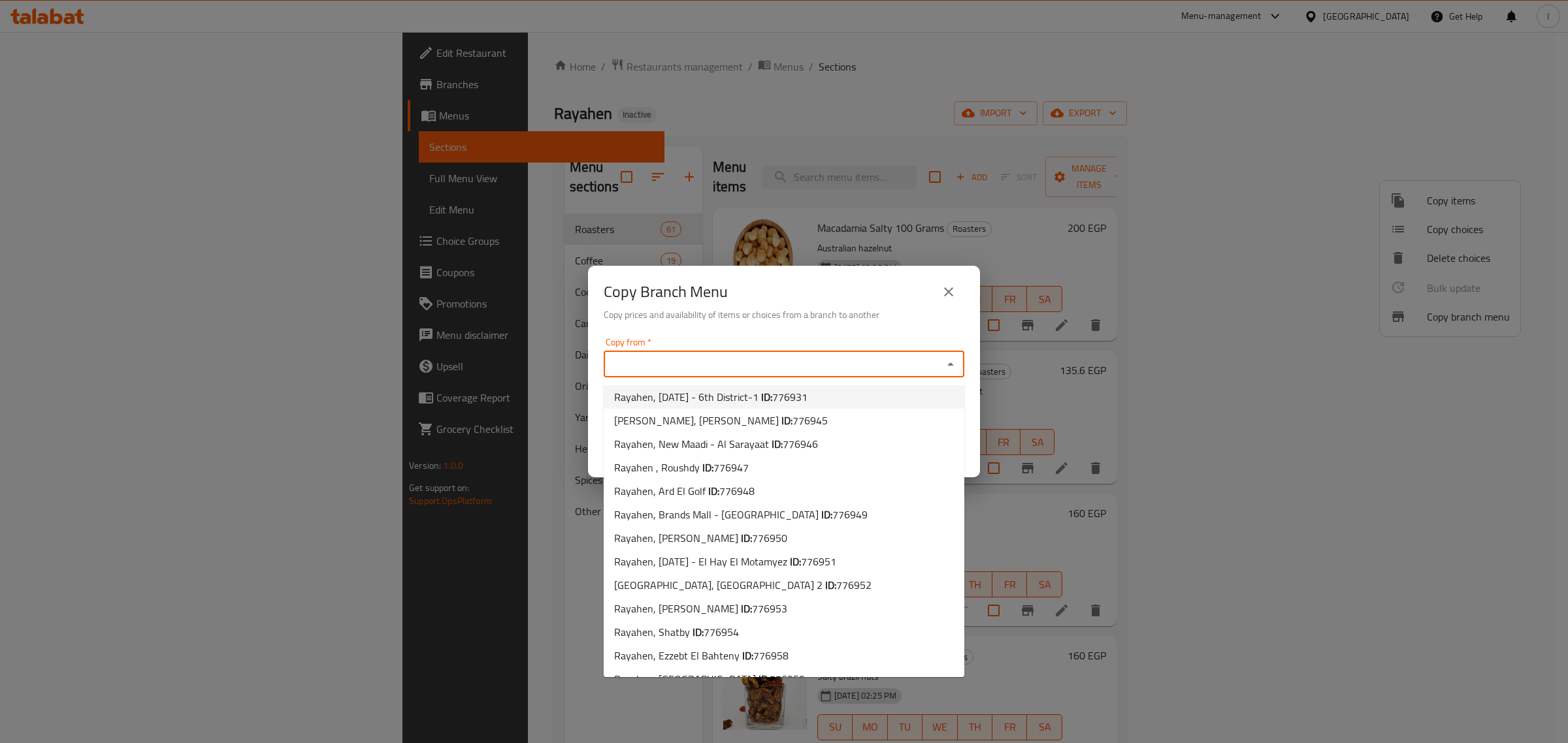
click at [678, 395] on span "Rayahen, [DATE] - 6th District-1 ID: 776931" at bounding box center [710, 396] width 193 height 16
type input "Rayahen, [DATE] - 6th District-1"
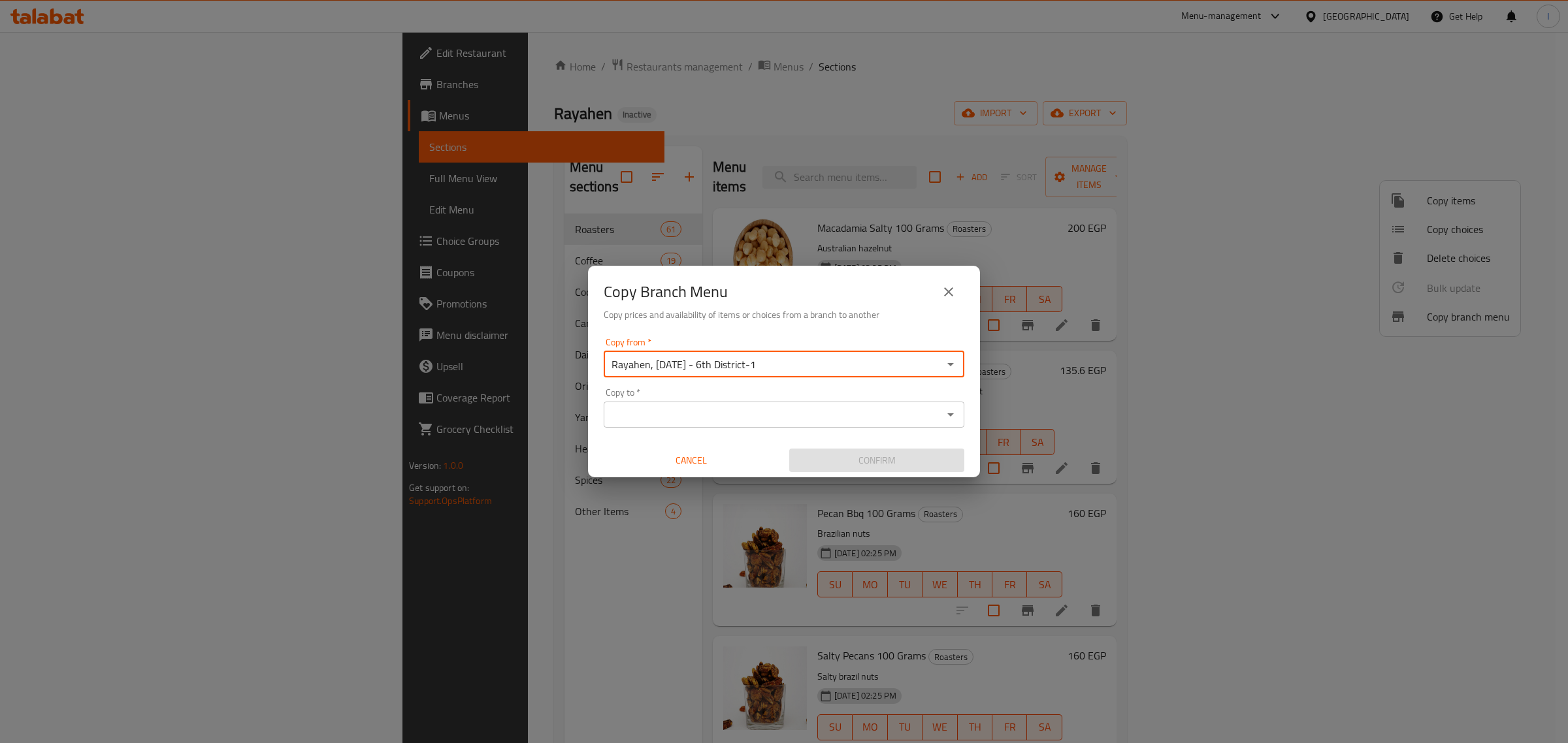
click at [700, 399] on div "Copy to   * Copy to *" at bounding box center [784, 408] width 360 height 40
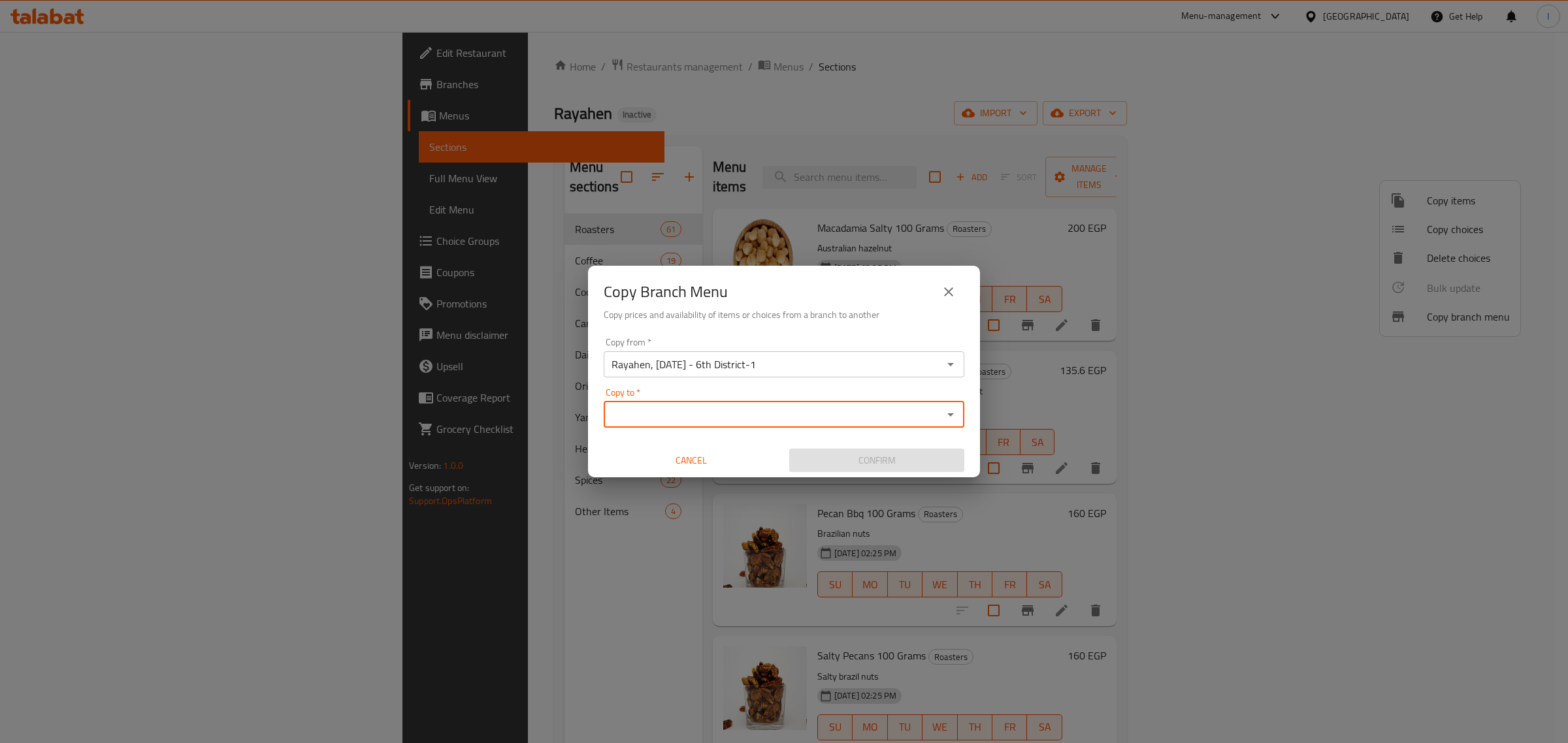
click at [706, 415] on input "Copy to   *" at bounding box center [774, 415] width 332 height 18
click at [715, 412] on input "Copy to   *" at bounding box center [774, 415] width 332 height 18
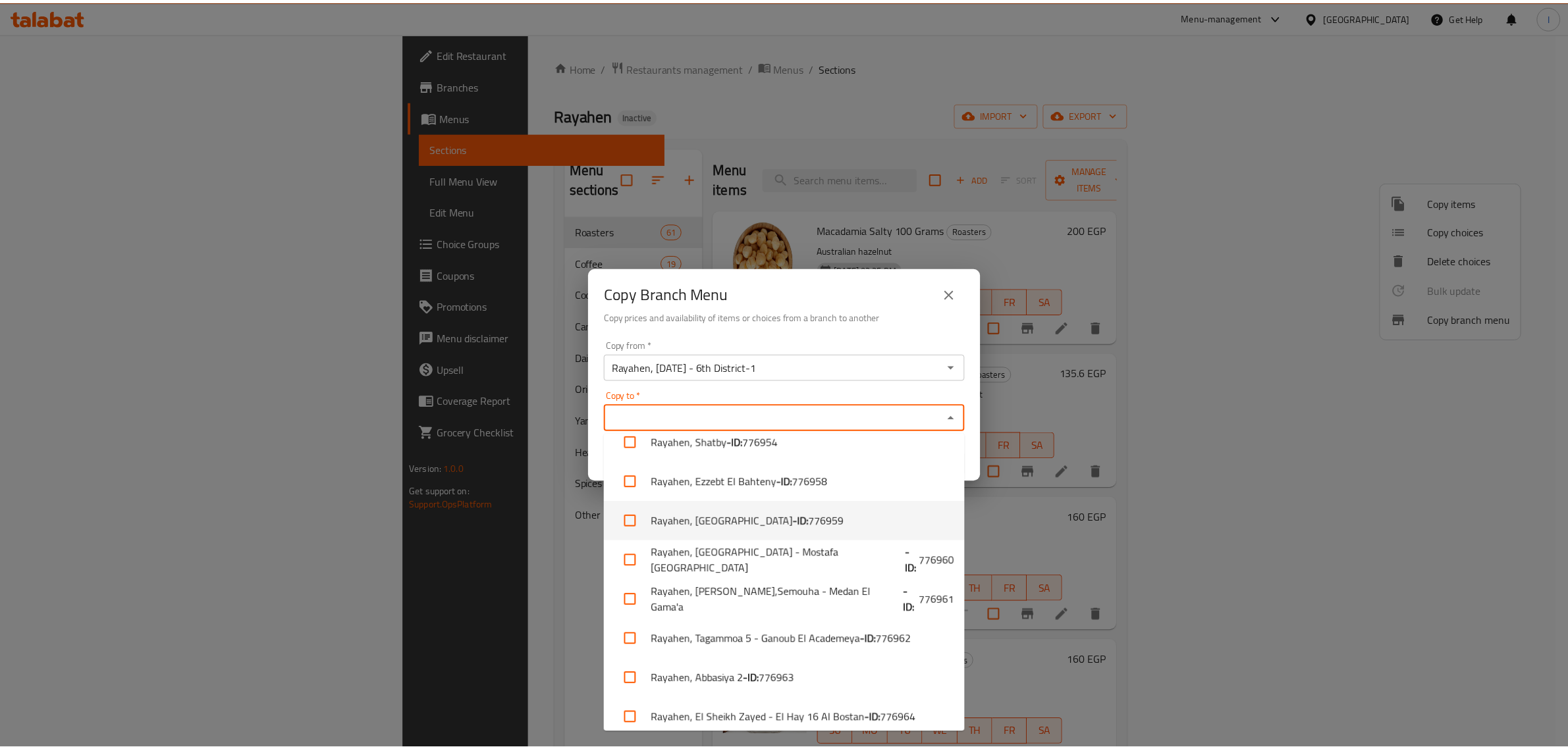
scroll to position [165, 0]
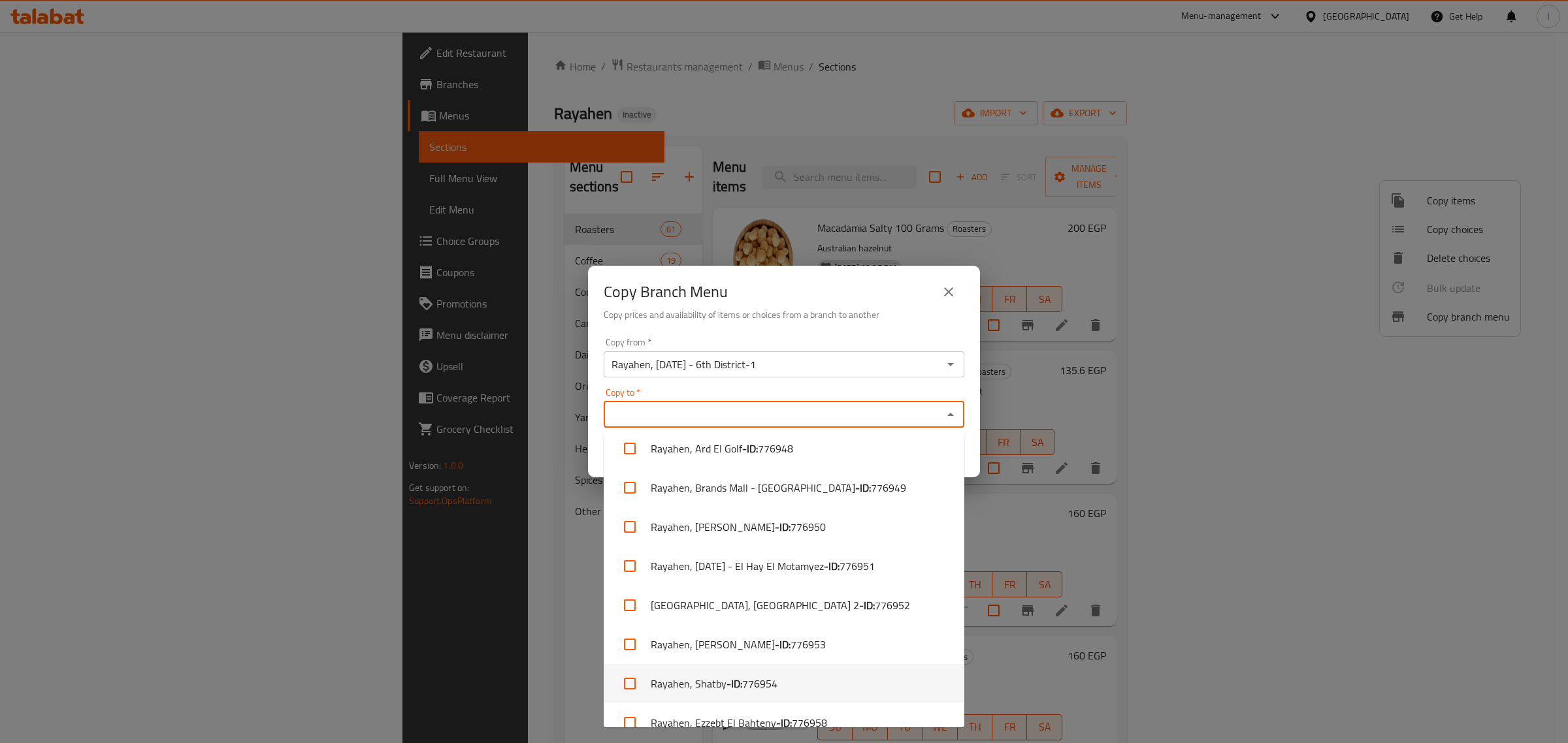
click at [743, 680] on span "776954" at bounding box center [759, 683] width 36 height 16
checkbox input "true"
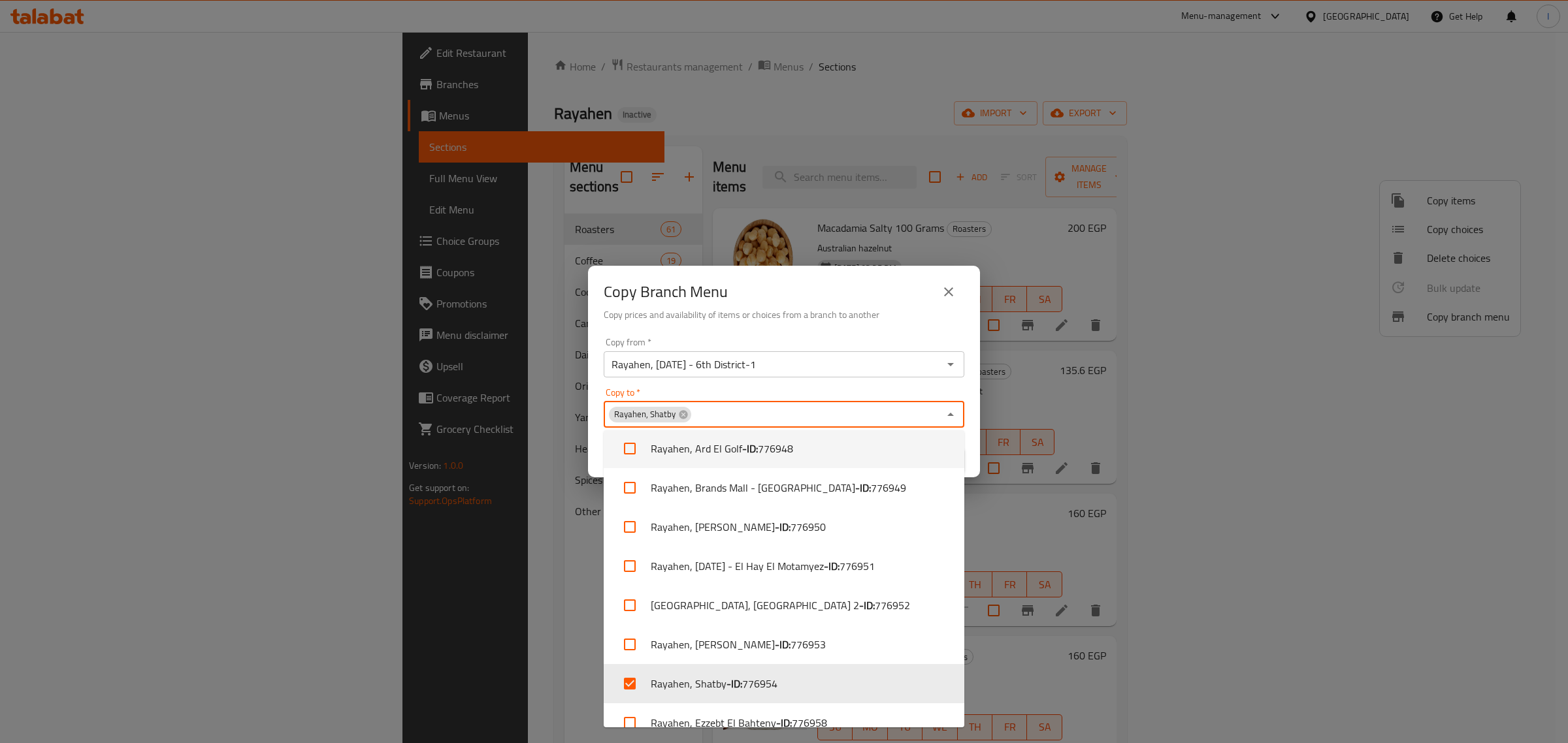
click at [843, 316] on h6 "Copy prices and availability of items or choices from a branch to another" at bounding box center [784, 314] width 360 height 14
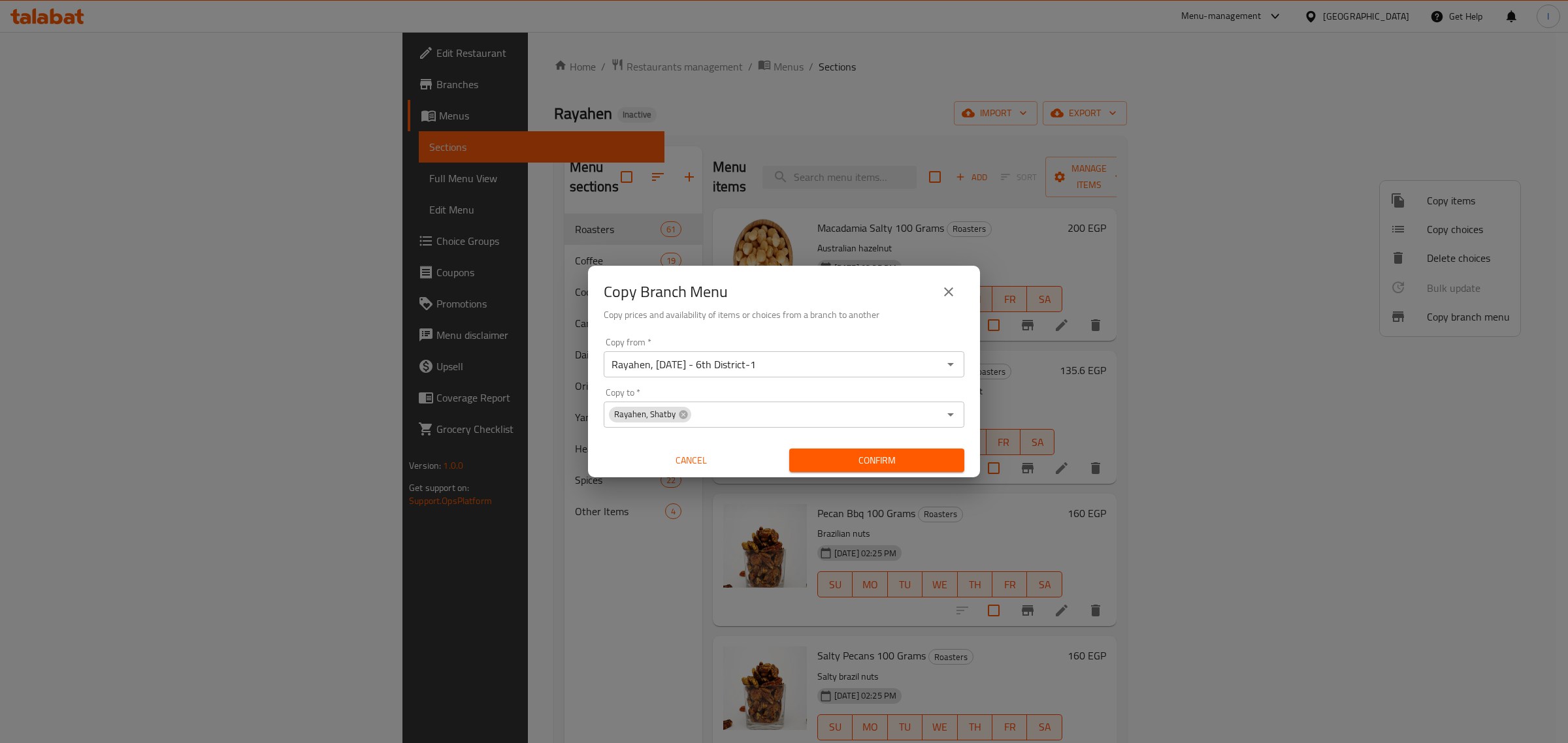
click at [912, 455] on span "Confirm" at bounding box center [877, 461] width 154 height 17
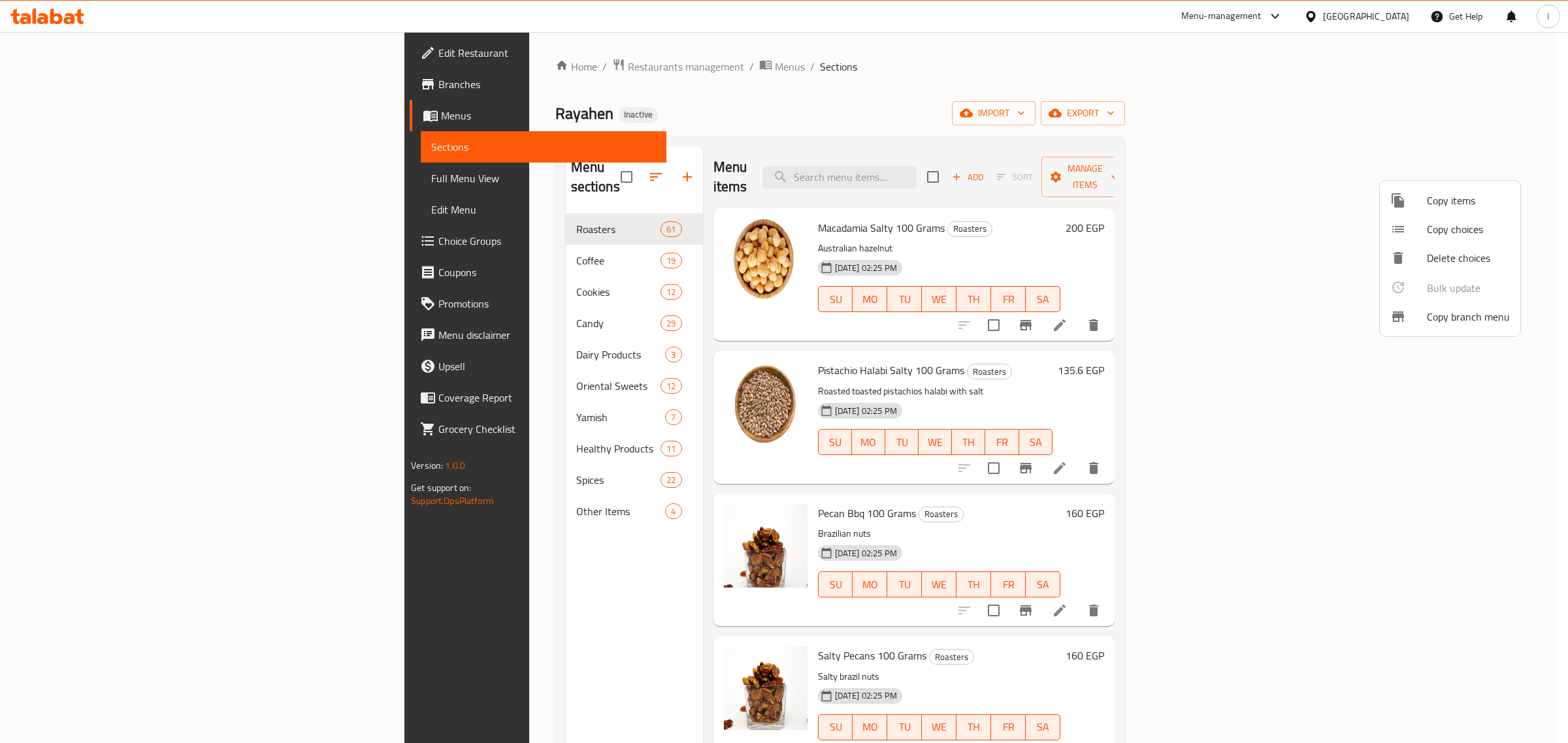
click at [73, 82] on div at bounding box center [784, 372] width 1568 height 743
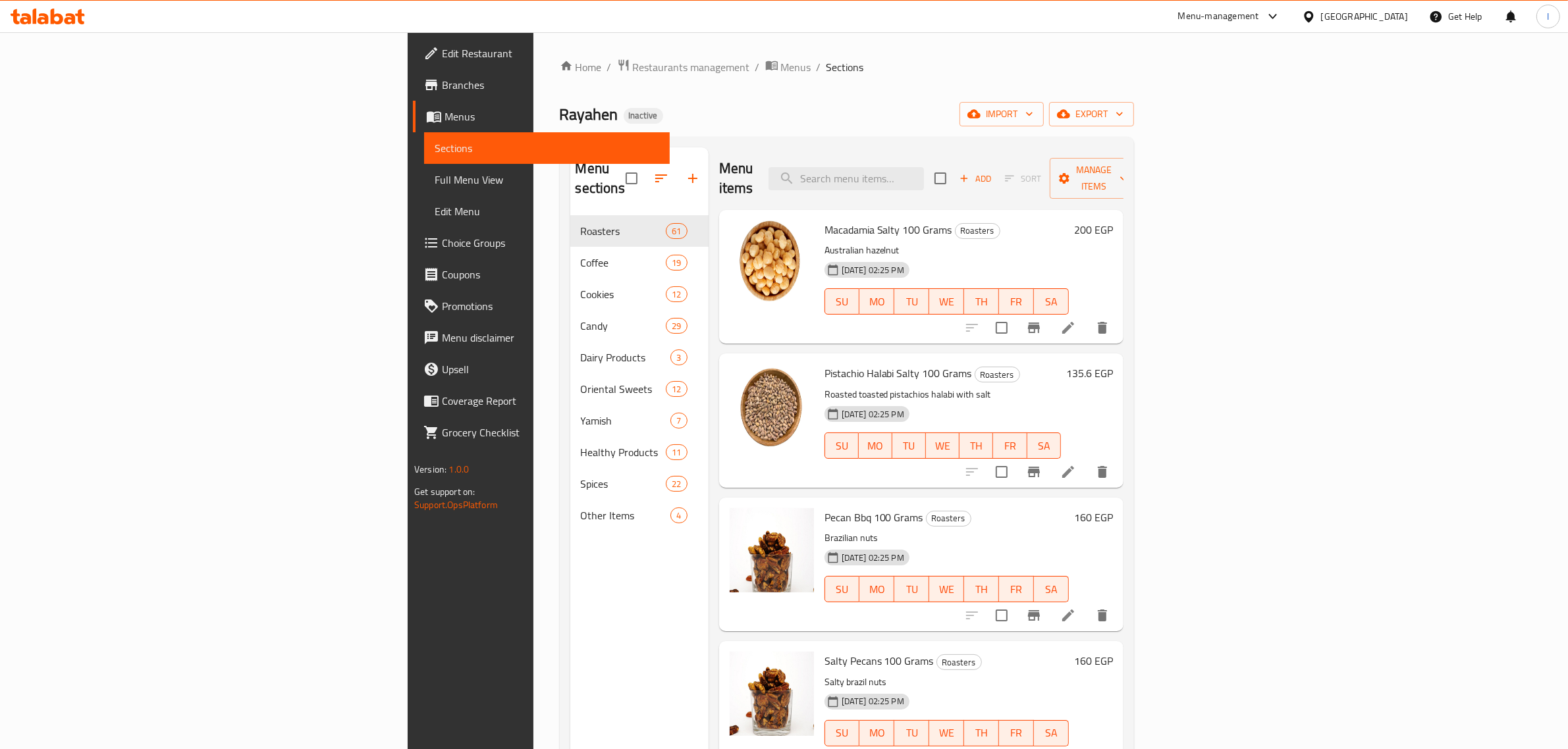
click at [442, 85] on span "Branches" at bounding box center [550, 85] width 217 height 16
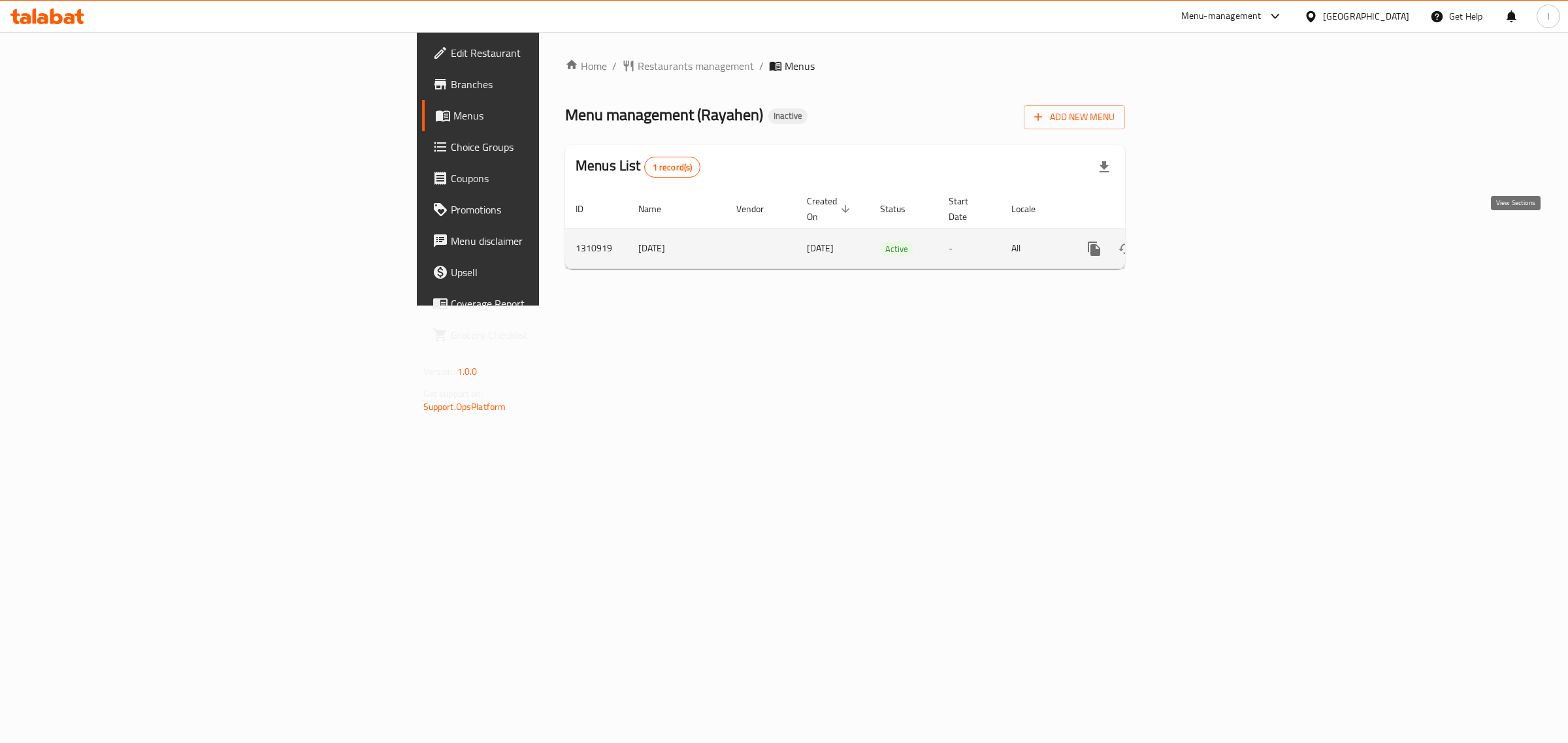
click at [1196, 241] on icon "enhanced table" at bounding box center [1188, 248] width 16 height 16
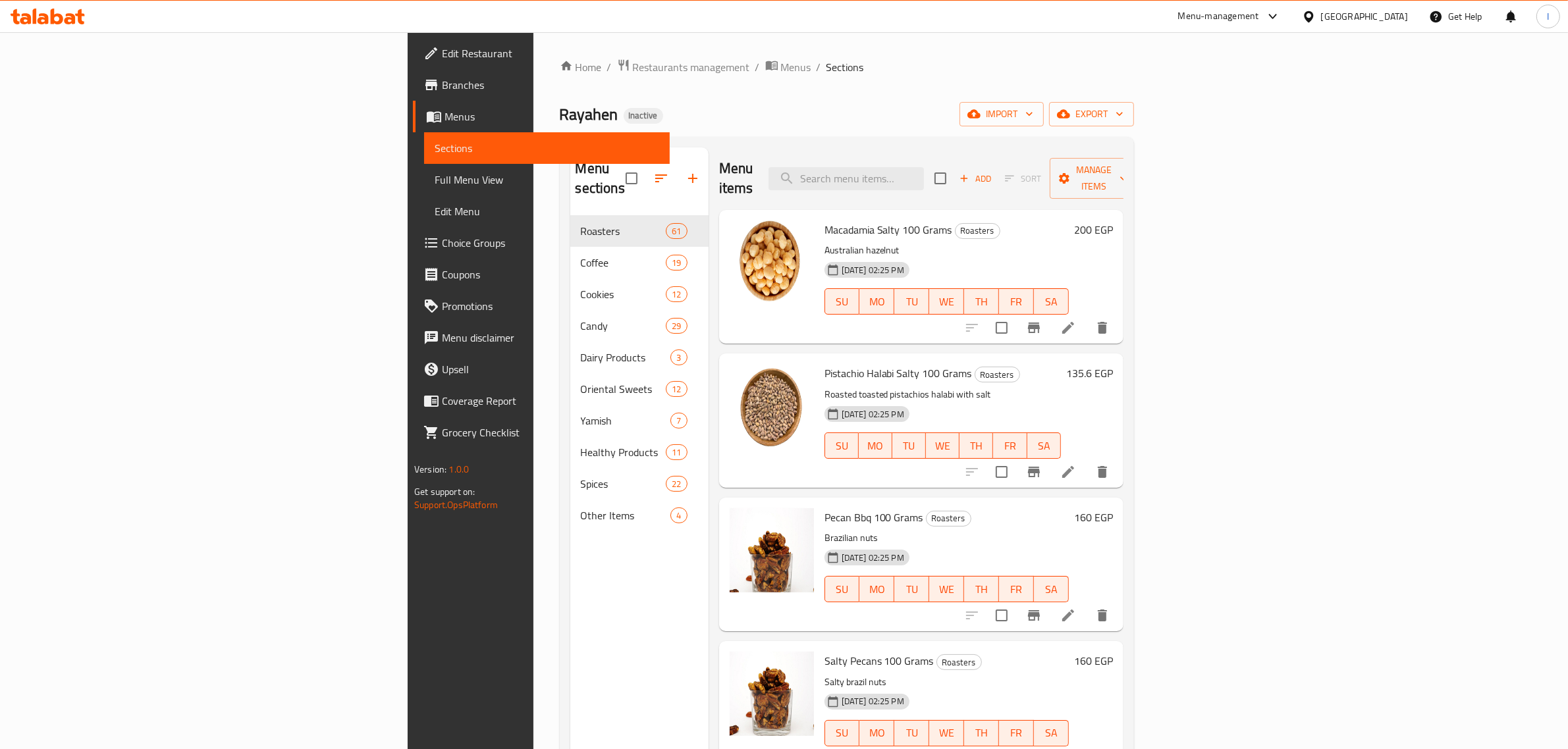
click at [1123, 152] on div "Menu items Add Sort Manage items" at bounding box center [921, 178] width 404 height 63
click at [1138, 158] on div "Add Sort Manage items" at bounding box center [1036, 178] width 204 height 41
click at [1127, 163] on span "Manage items" at bounding box center [1093, 178] width 67 height 33
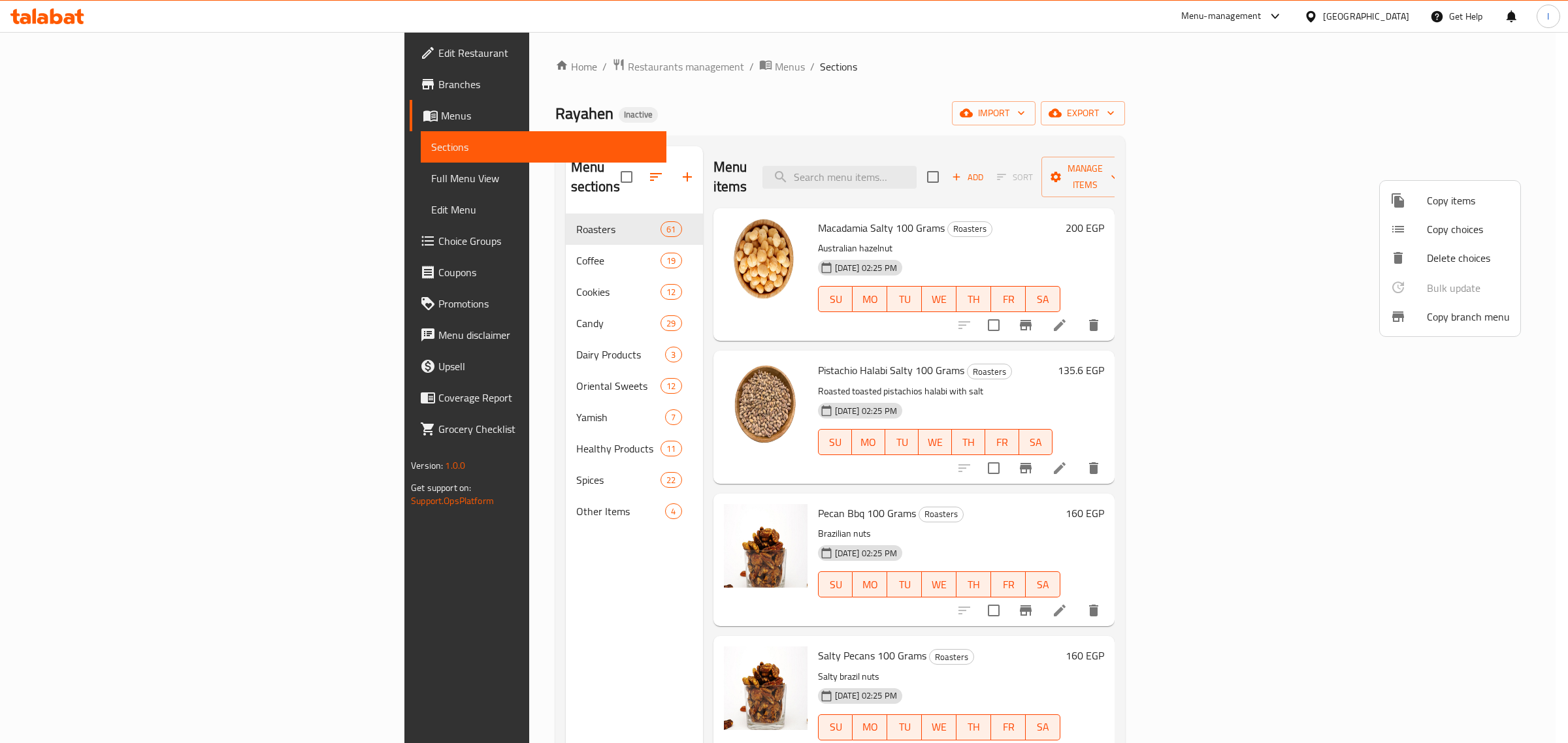
click at [1451, 322] on span "Copy branch menu" at bounding box center [1469, 316] width 83 height 16
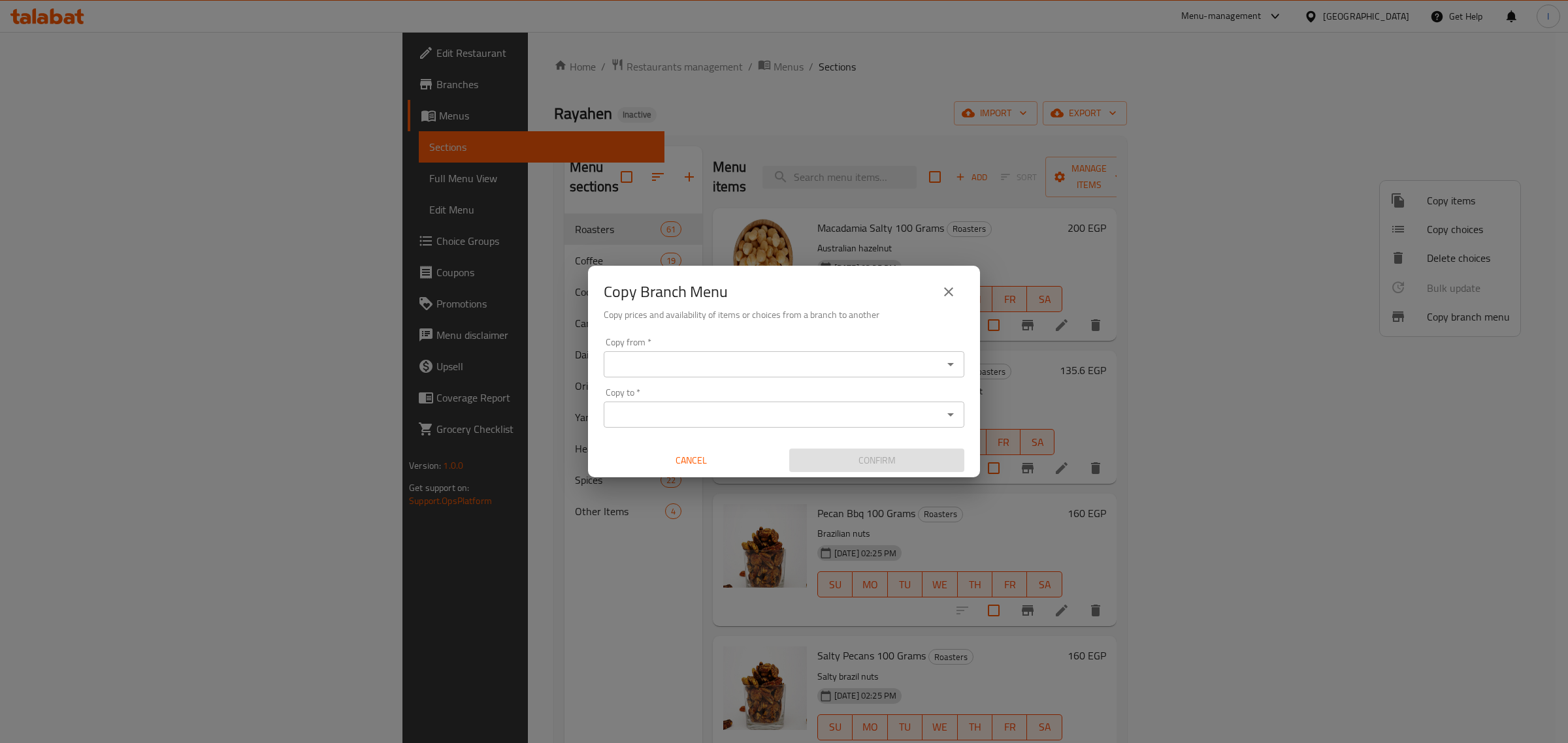
click at [729, 351] on div "Copy from *" at bounding box center [784, 364] width 360 height 26
click at [968, 365] on div "Copy from   * Copy from * Copy to   * Copy to * Cancel Confirm" at bounding box center [784, 405] width 392 height 145
click at [954, 366] on icon "Open" at bounding box center [950, 364] width 16 height 16
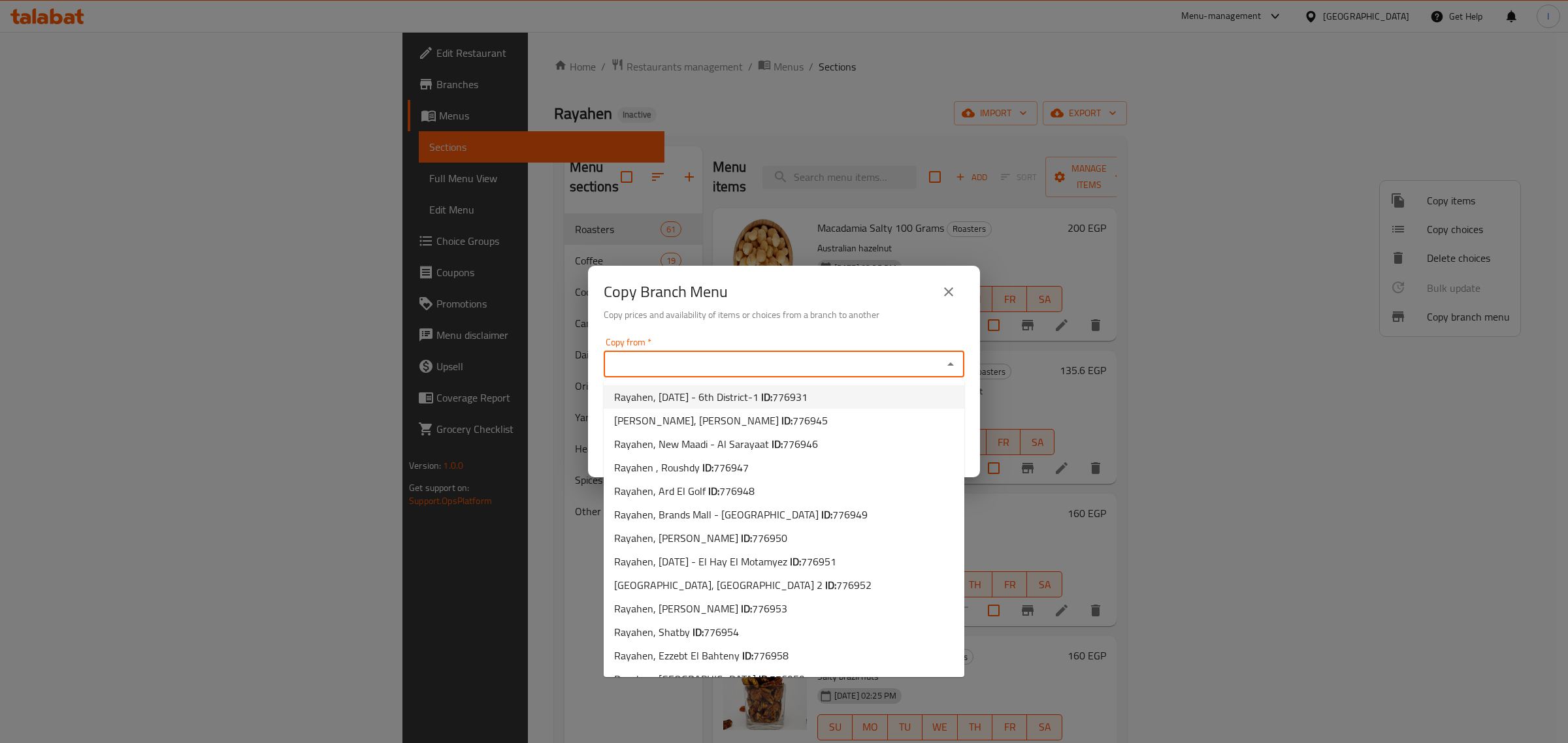
click at [773, 396] on span "Rayahen, [DATE] - 6th District-1 ID: 776931" at bounding box center [710, 396] width 193 height 16
type input "Rayahen, [DATE] - 6th District-1"
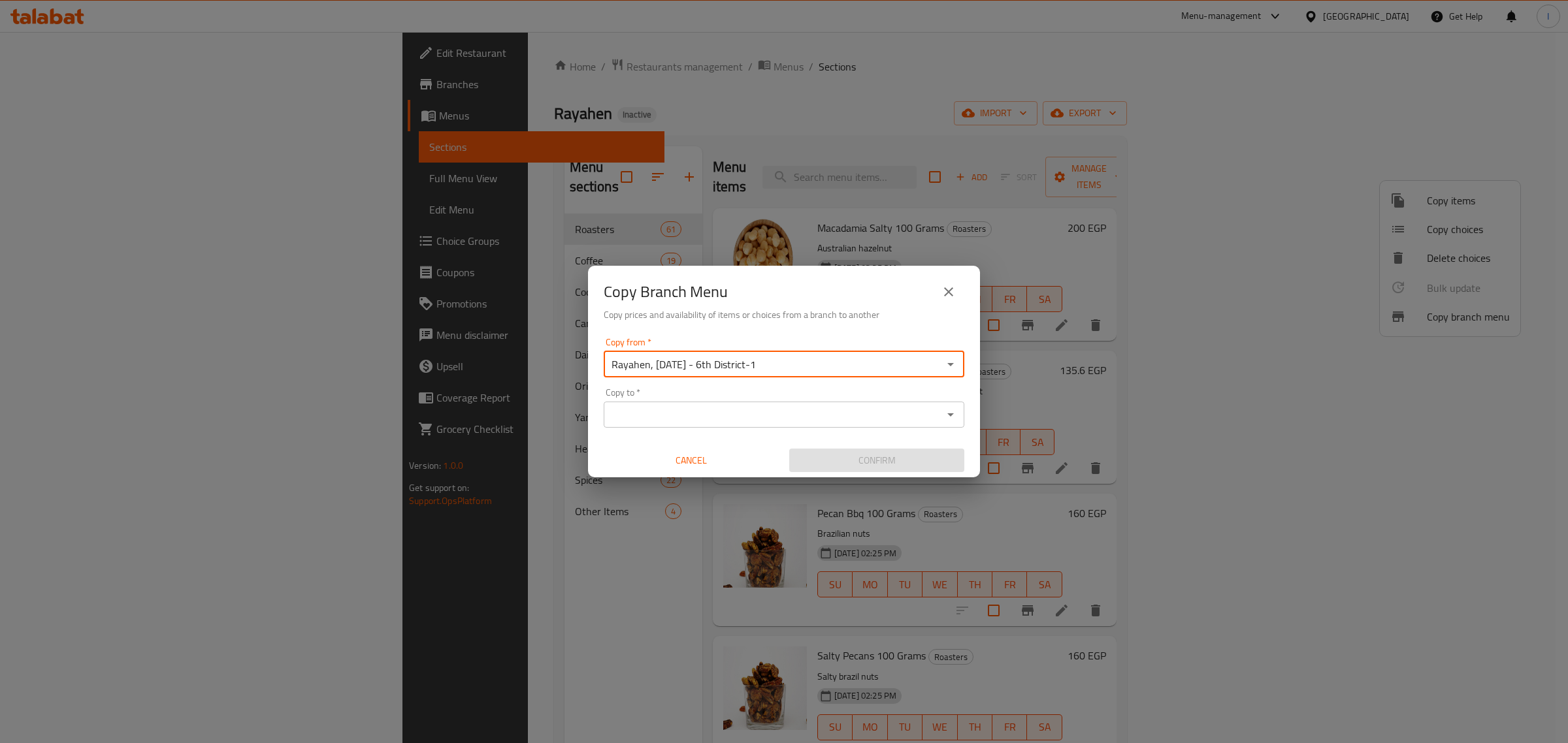
click at [780, 412] on input "Copy to   *" at bounding box center [774, 415] width 332 height 18
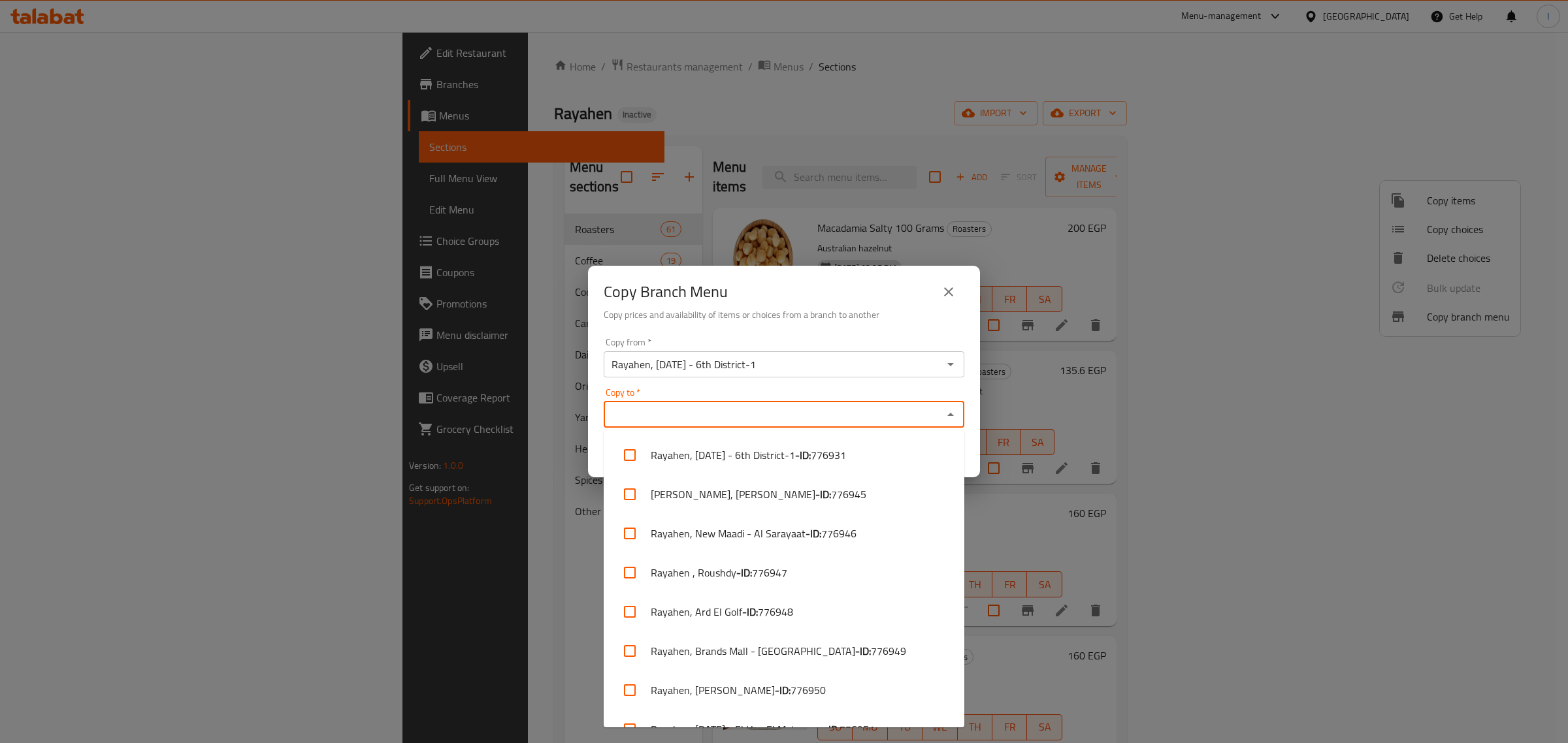
paste input "776961"
type input "776961"
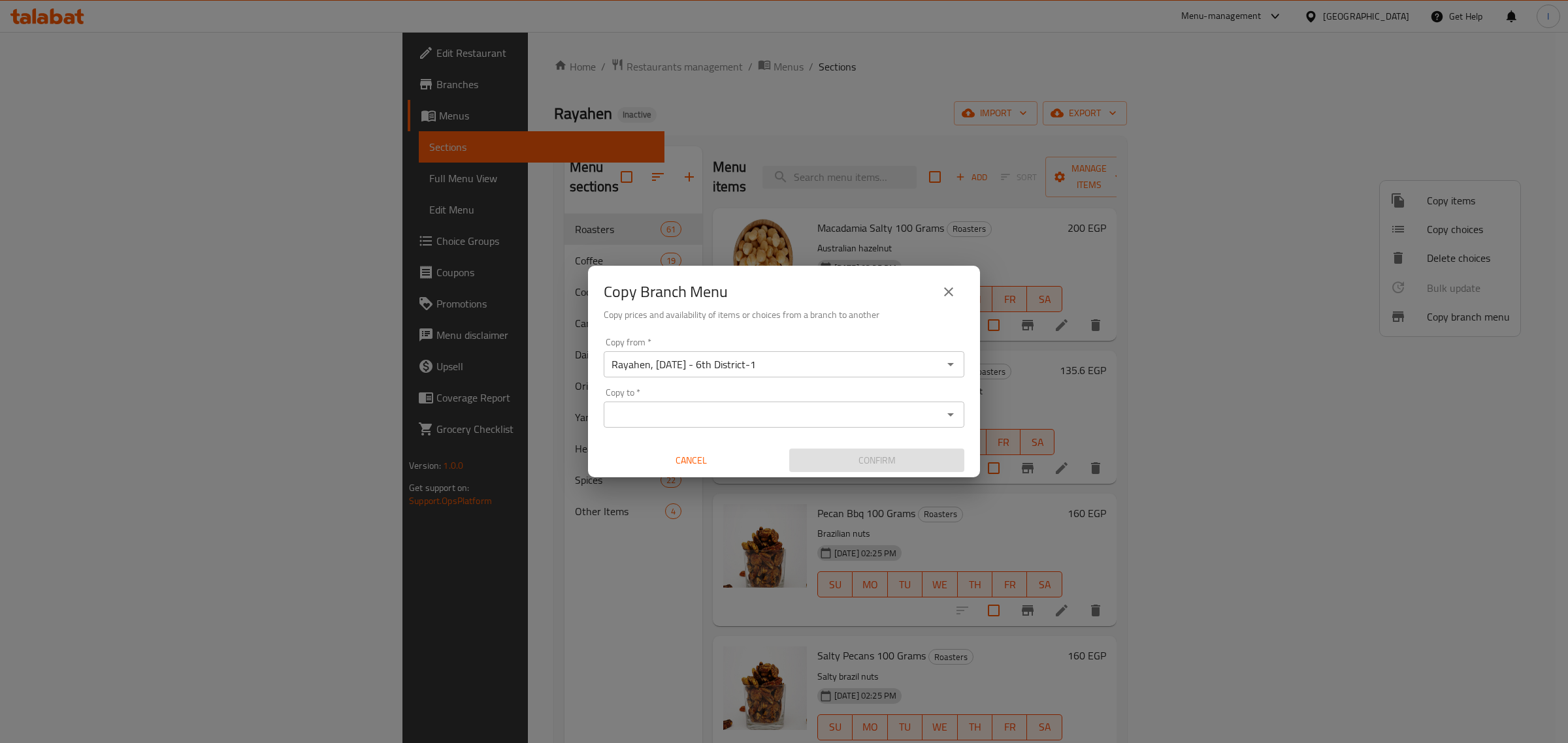
click at [743, 412] on input "Copy to   *" at bounding box center [774, 415] width 332 height 18
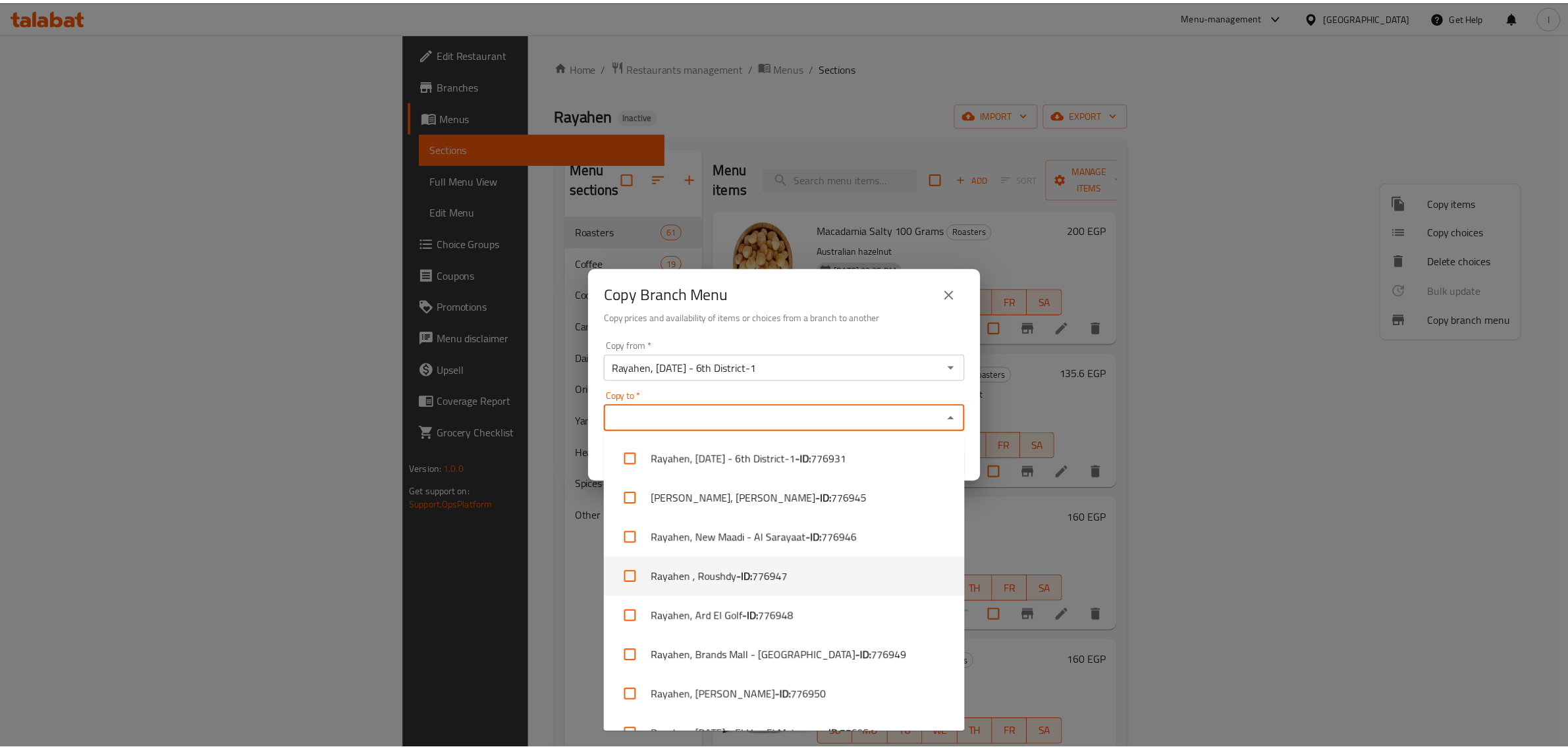
scroll to position [329, 0]
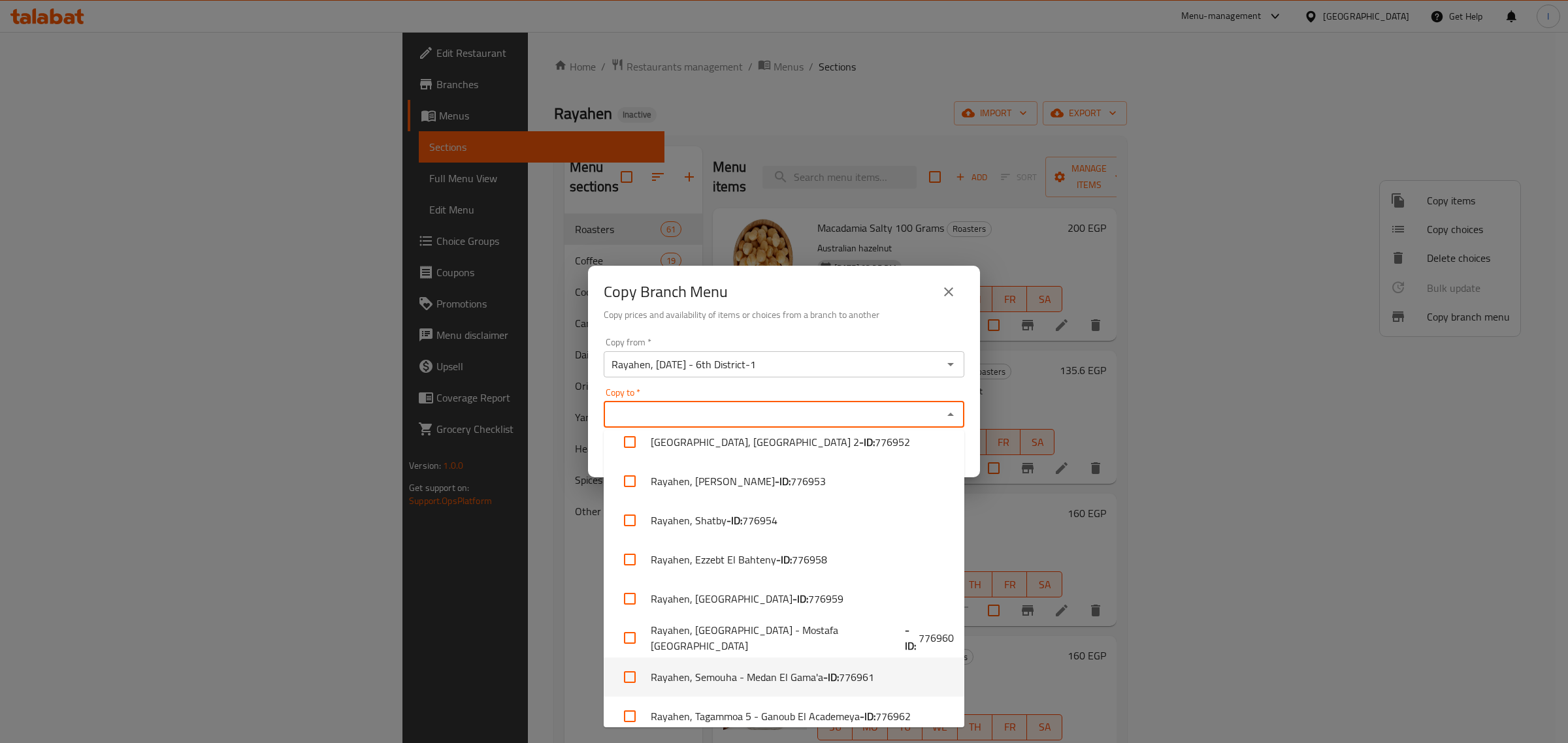
click at [753, 678] on li "Rayahen, Semouha - Medan El Gama'a - ID: 776961" at bounding box center [784, 677] width 360 height 39
checkbox input "true"
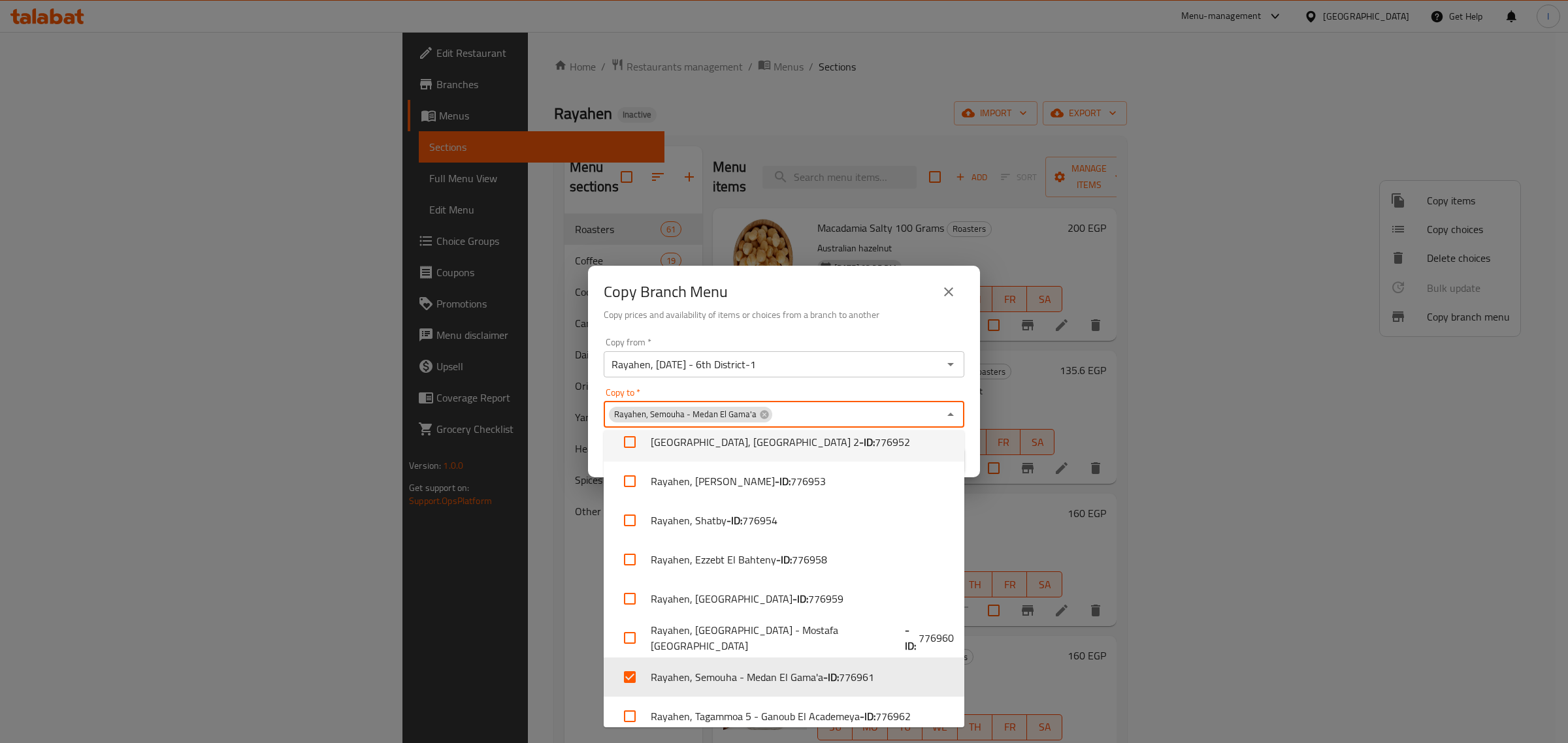
click at [825, 312] on h6 "Copy prices and availability of items or choices from a branch to another" at bounding box center [784, 314] width 360 height 14
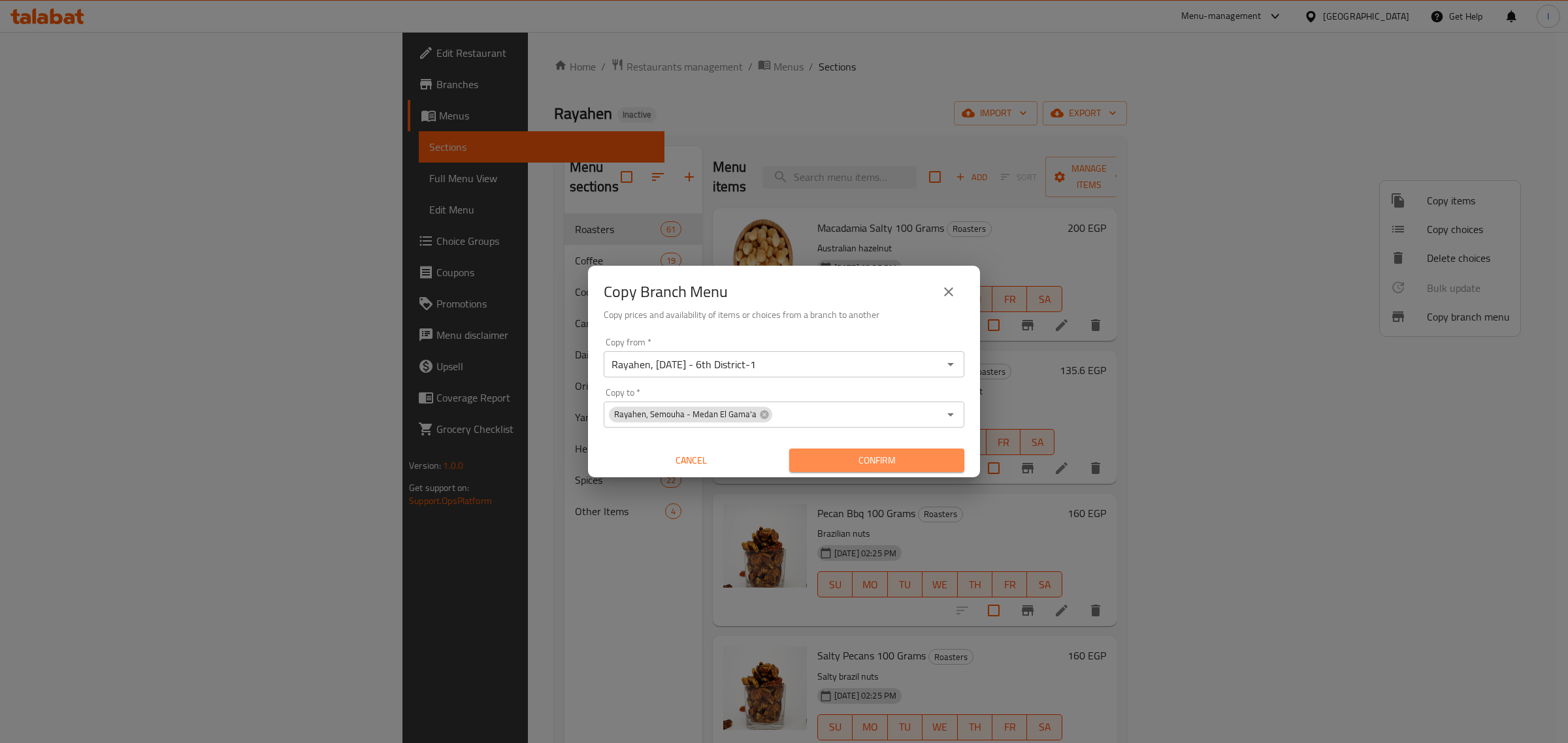
click at [858, 457] on span "Confirm" at bounding box center [877, 461] width 154 height 17
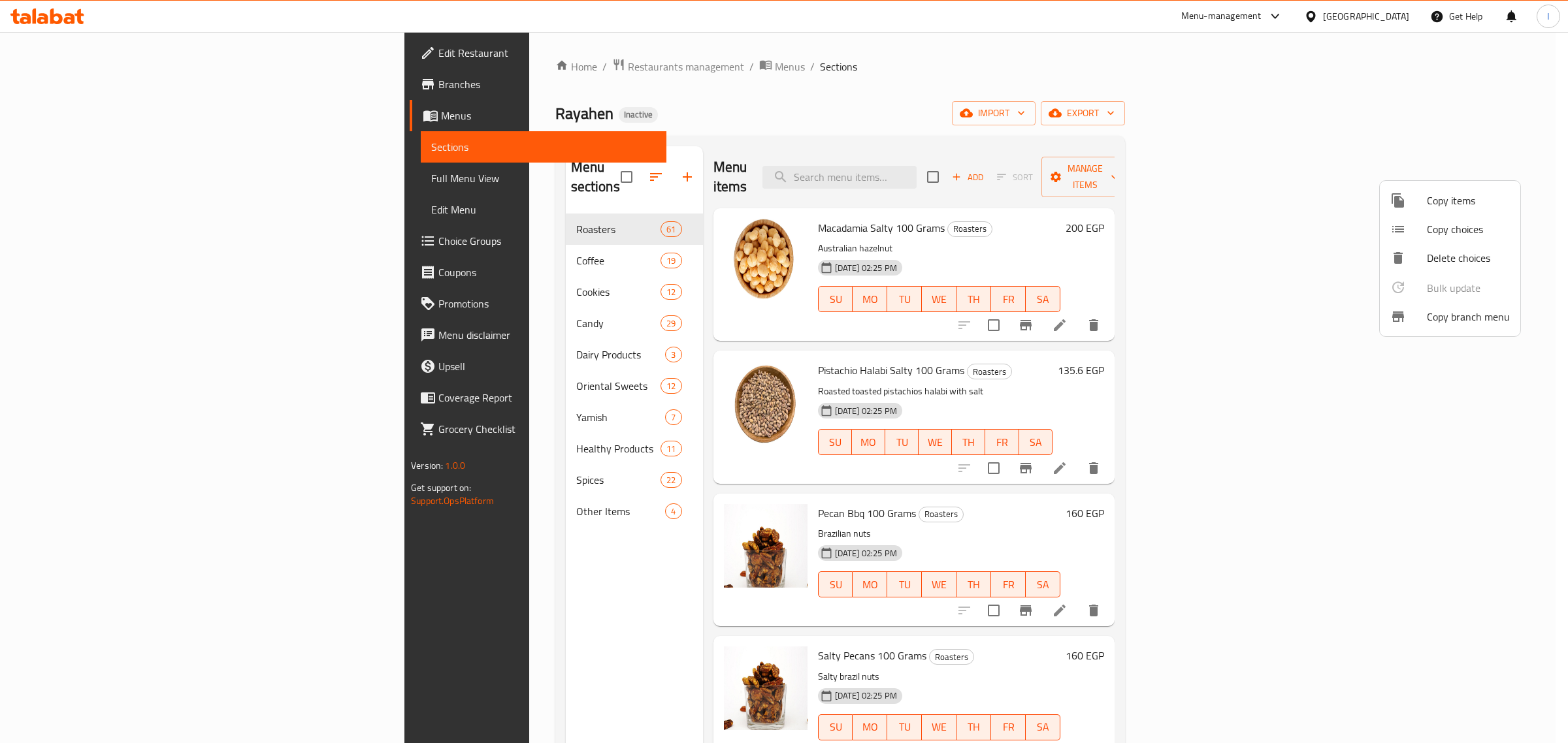
click at [90, 89] on div at bounding box center [784, 372] width 1568 height 743
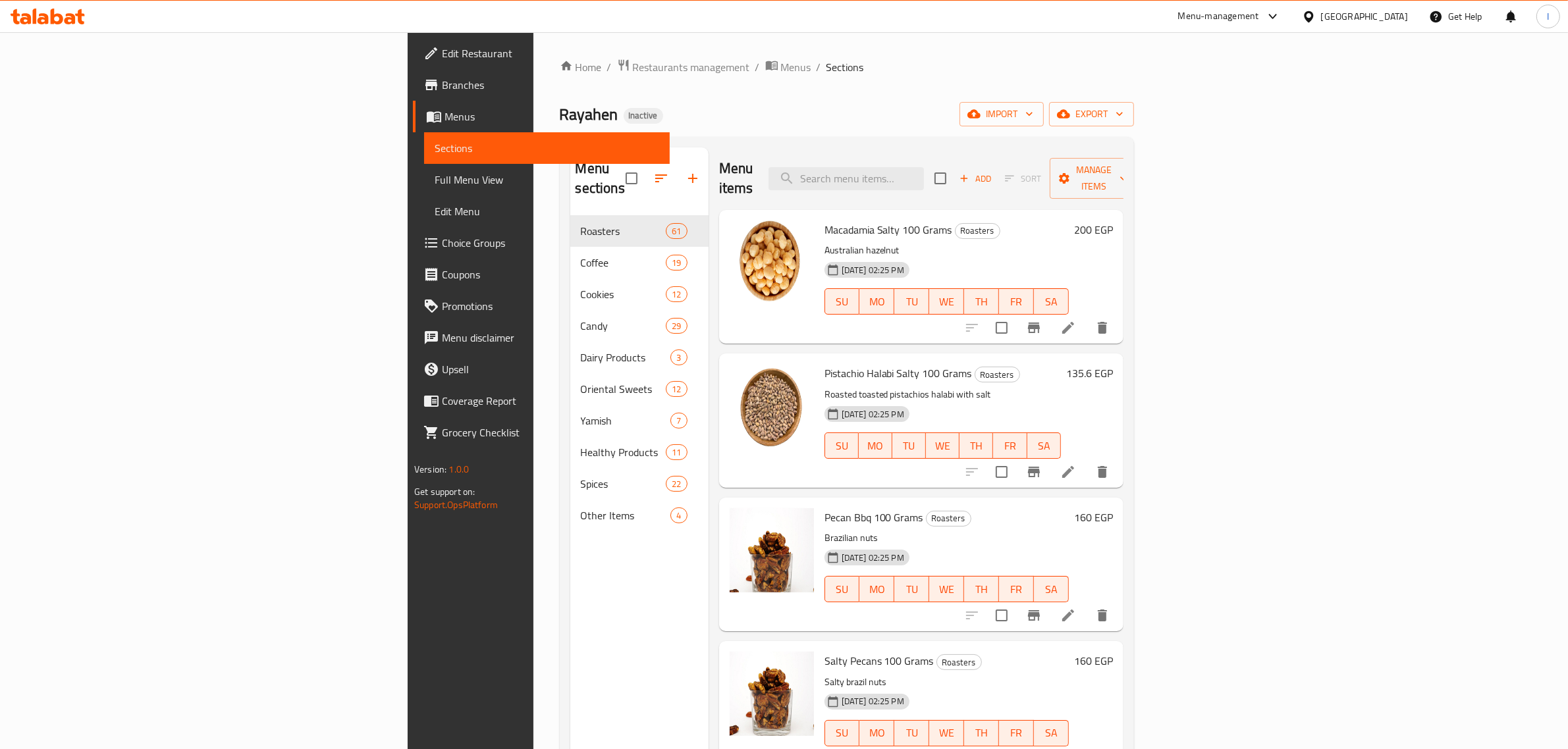
click at [442, 89] on span "Branches" at bounding box center [550, 85] width 217 height 16
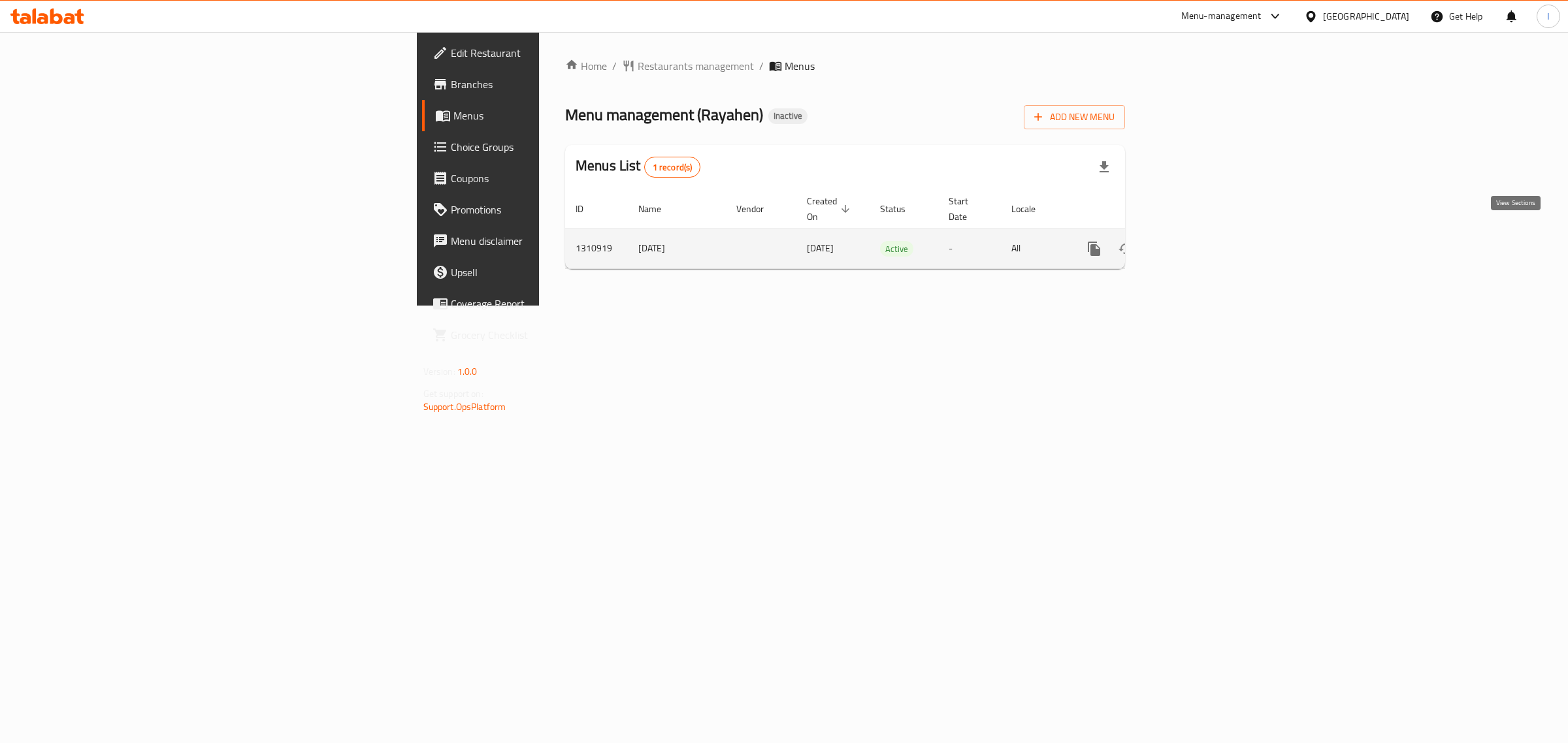
click at [1196, 241] on icon "enhanced table" at bounding box center [1188, 248] width 16 height 16
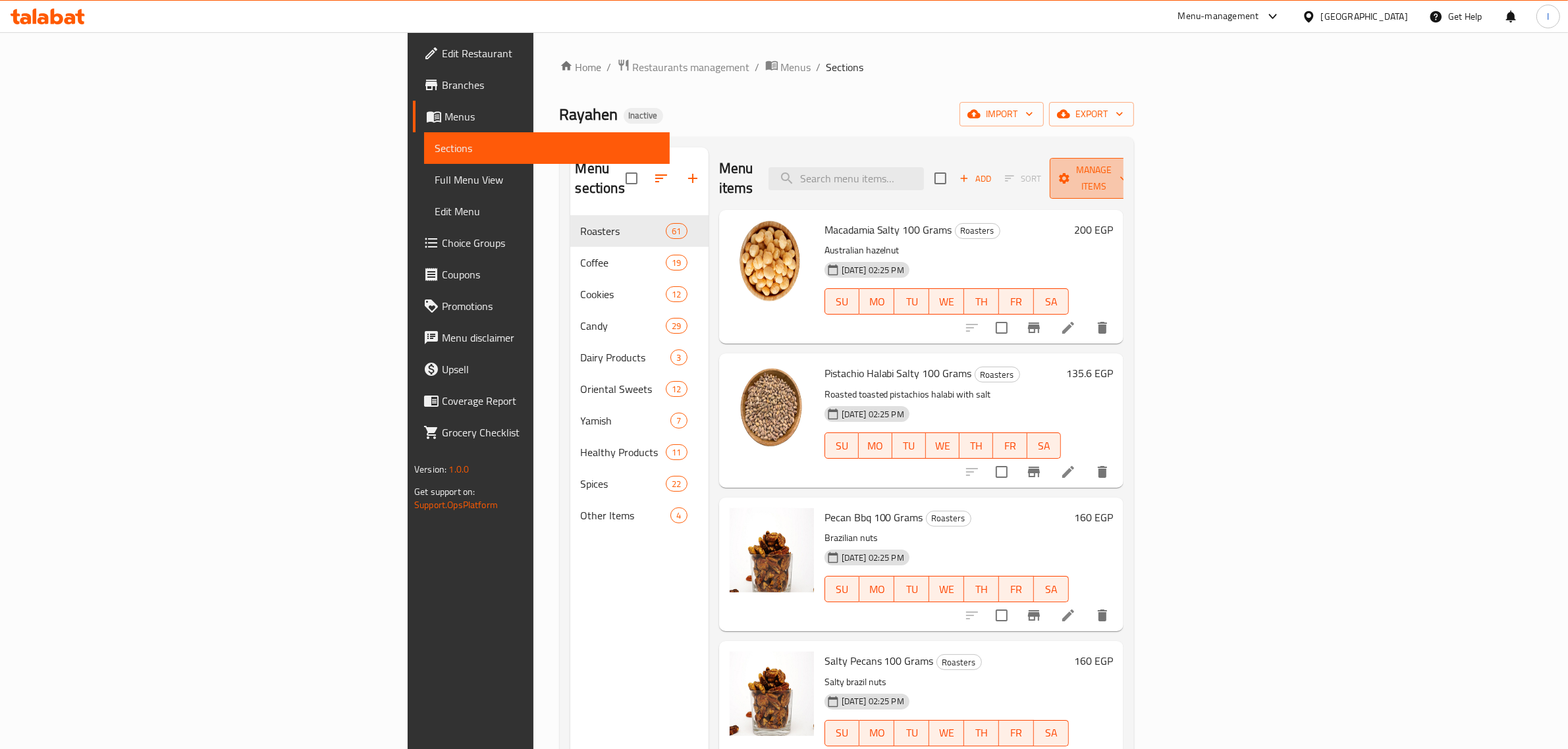
click at [1127, 172] on span "Manage items" at bounding box center [1093, 178] width 67 height 33
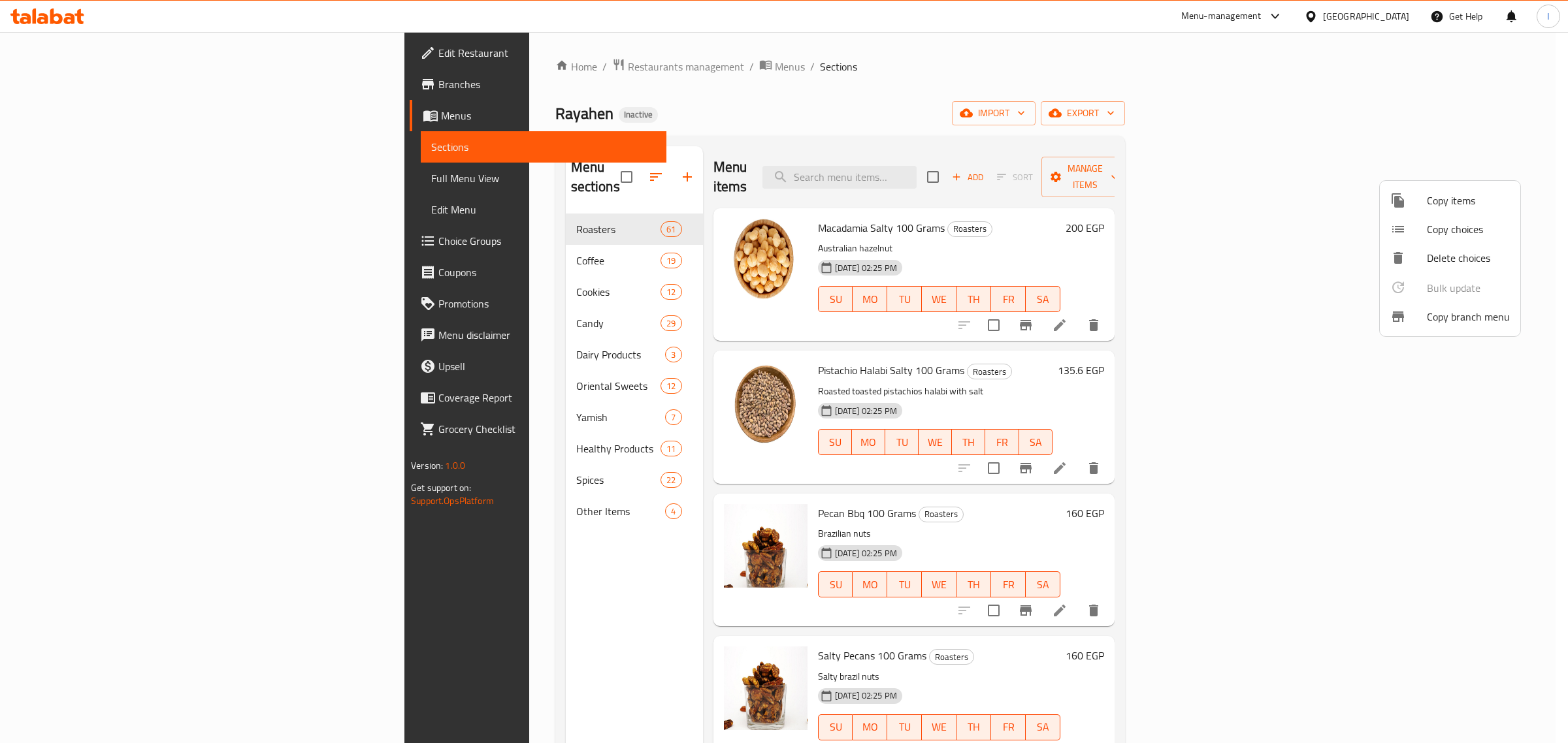
click at [1452, 320] on span "Copy branch menu" at bounding box center [1469, 316] width 83 height 16
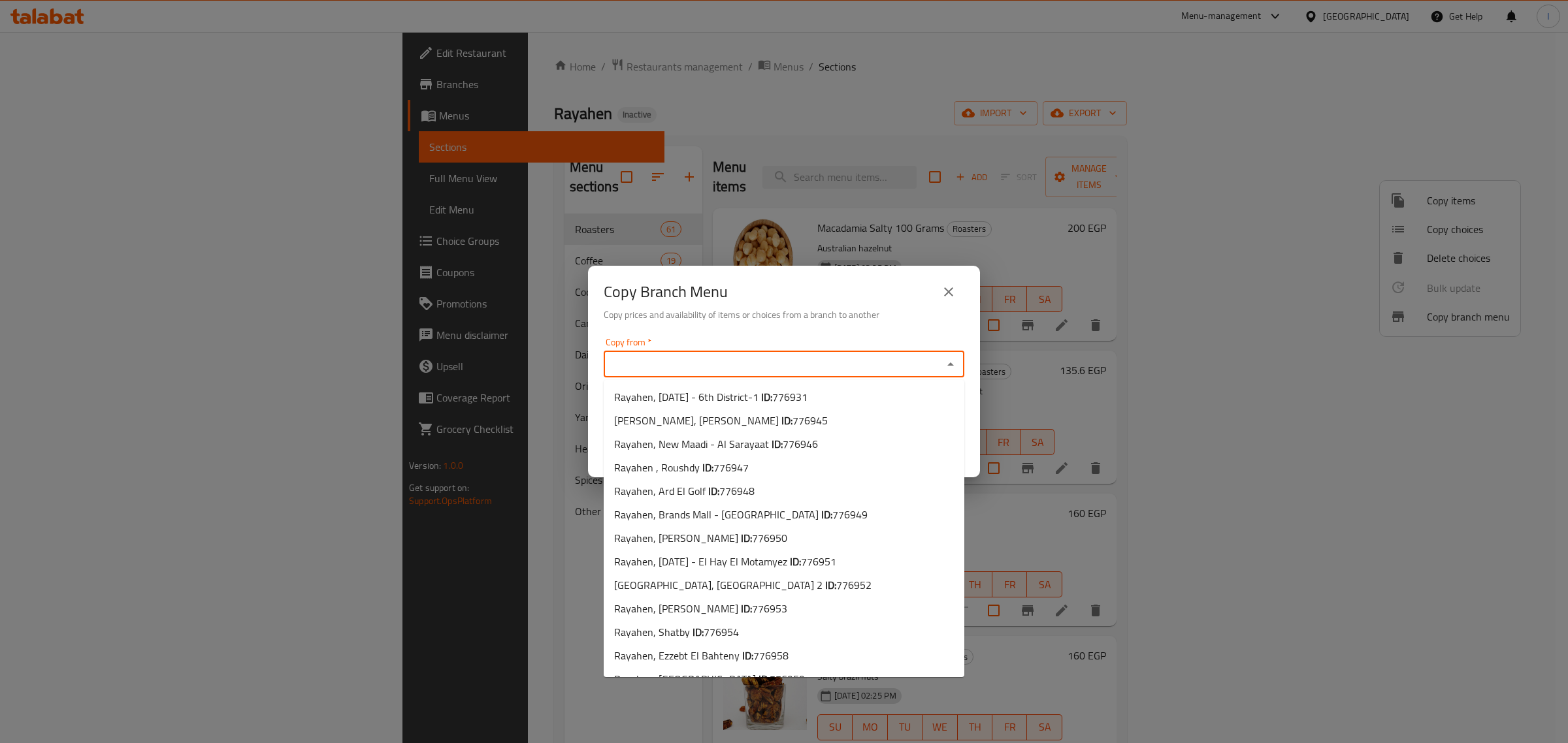
click at [649, 360] on input "Copy from   *" at bounding box center [774, 364] width 332 height 18
click at [709, 390] on span "Rayahen, [DATE] - 6th District-1 ID: 776931" at bounding box center [710, 396] width 193 height 16
type input "Rayahen, [DATE] - 6th District-1"
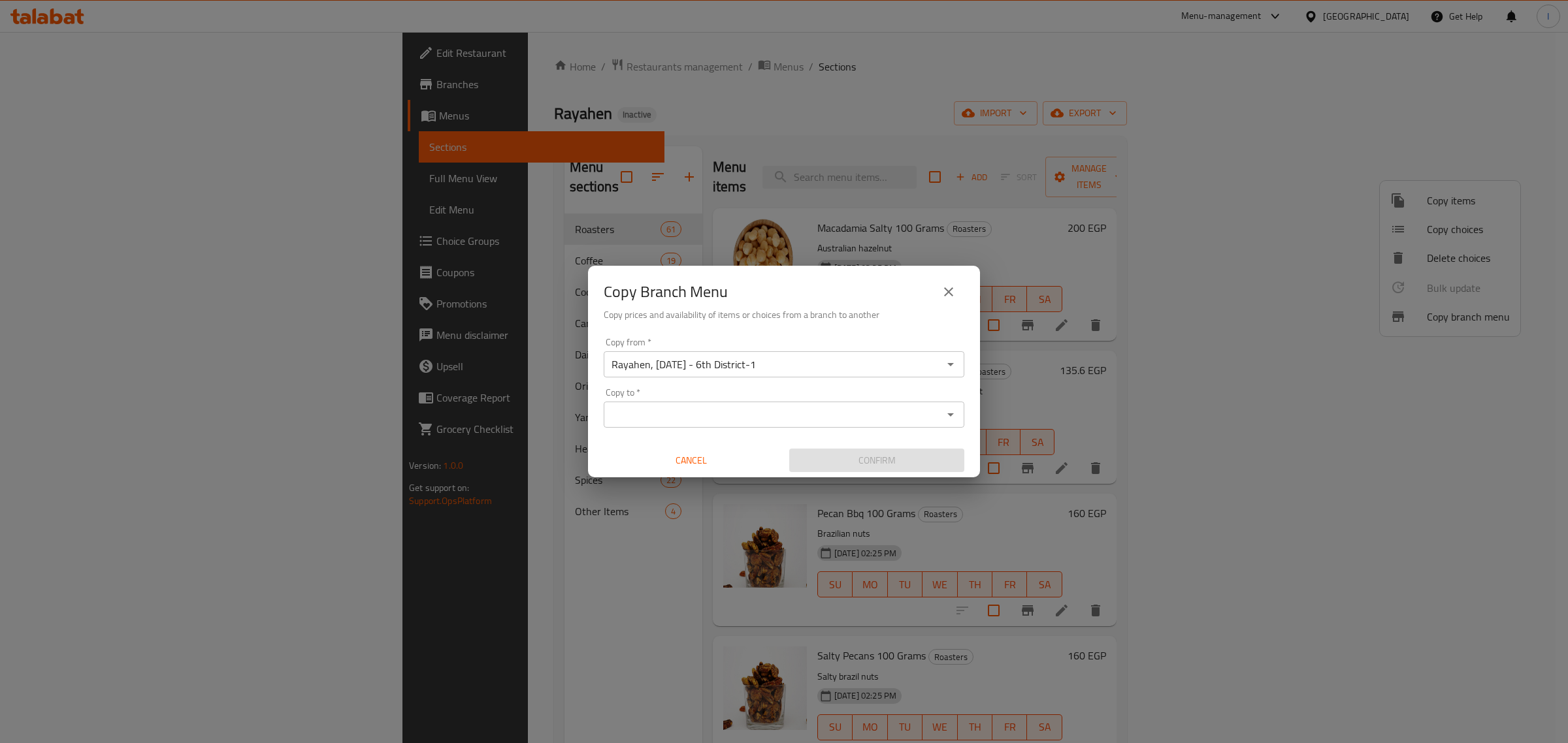
click at [687, 406] on input "Copy to   *" at bounding box center [774, 415] width 332 height 18
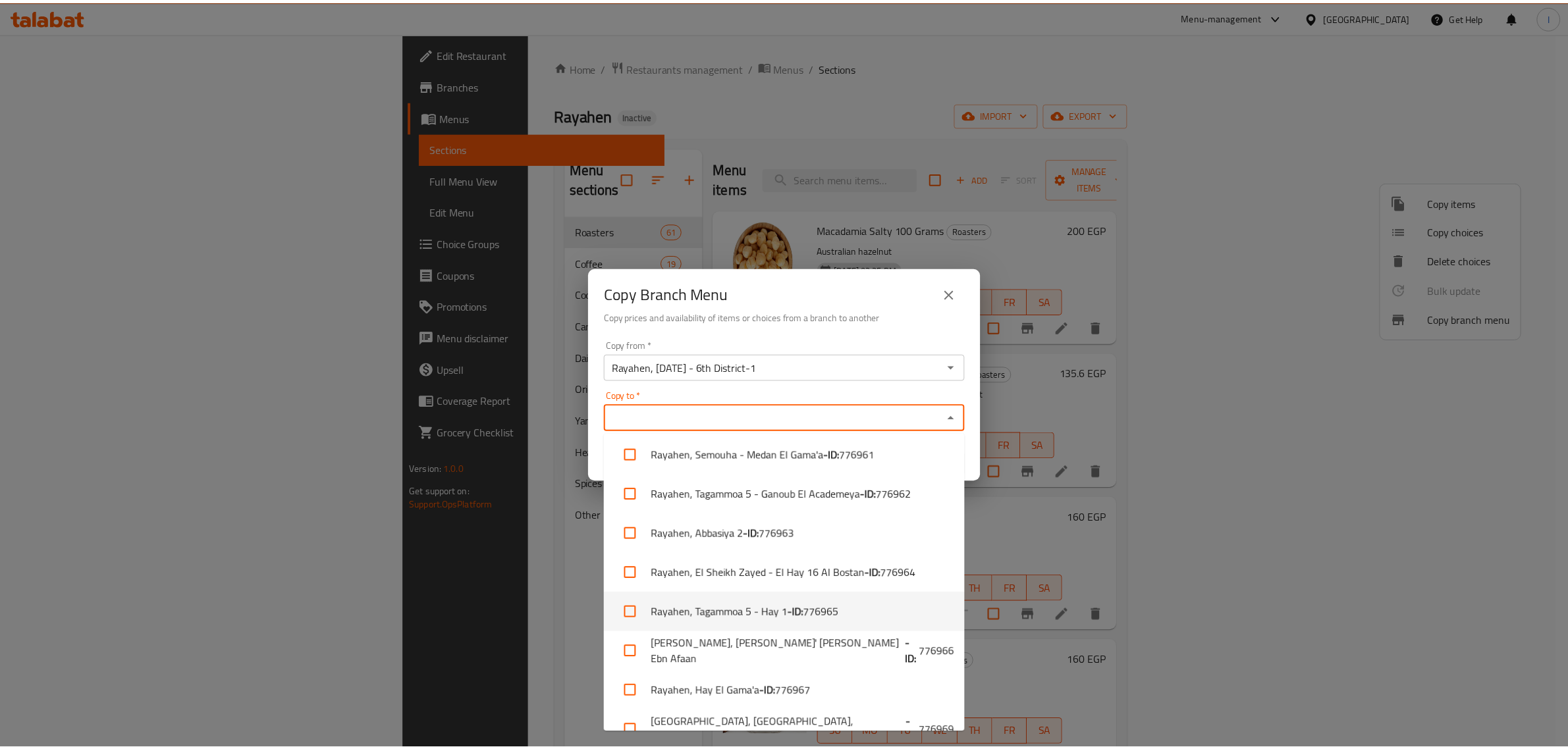
scroll to position [576, 0]
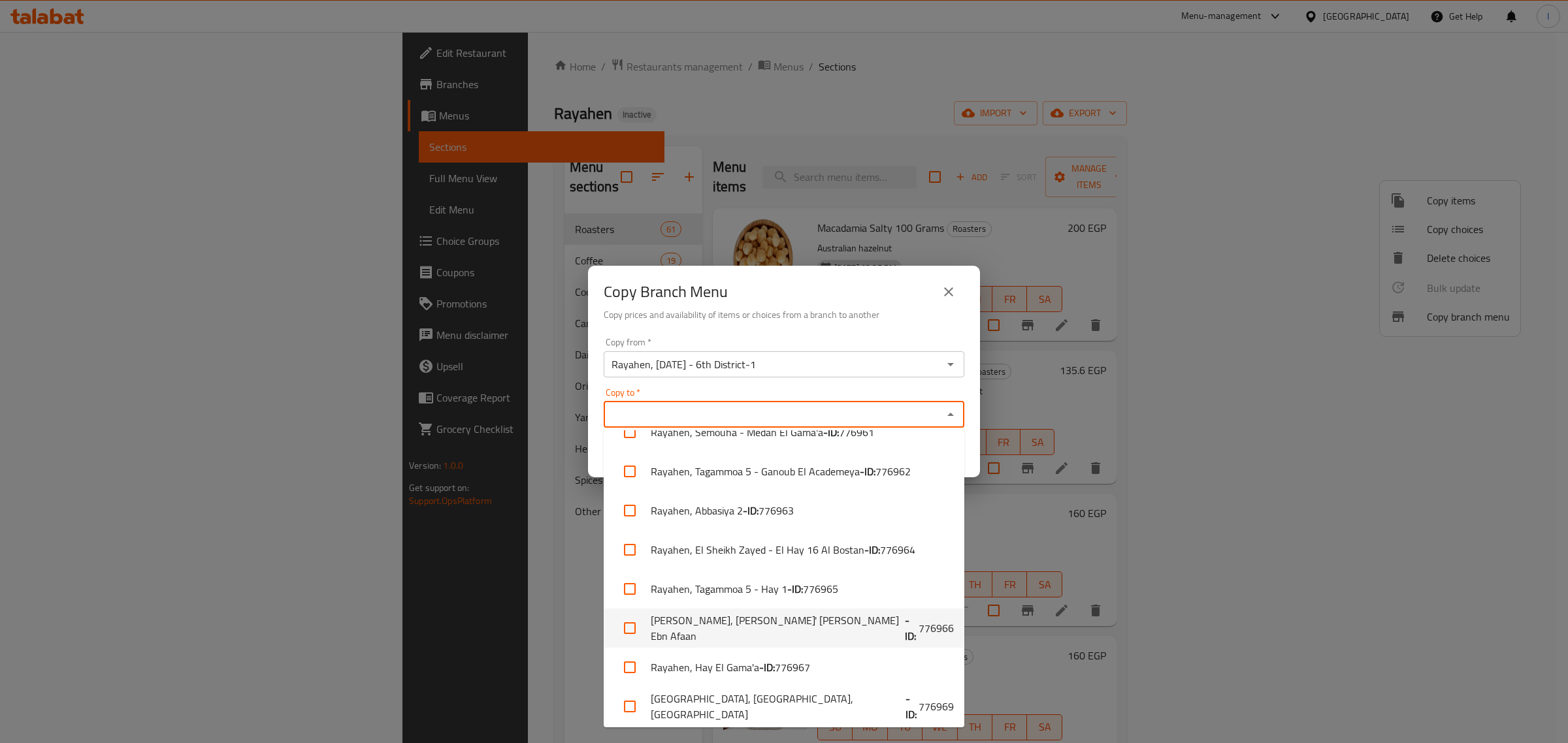
click at [918, 627] on span "776966" at bounding box center [936, 628] width 36 height 16
checkbox input "true"
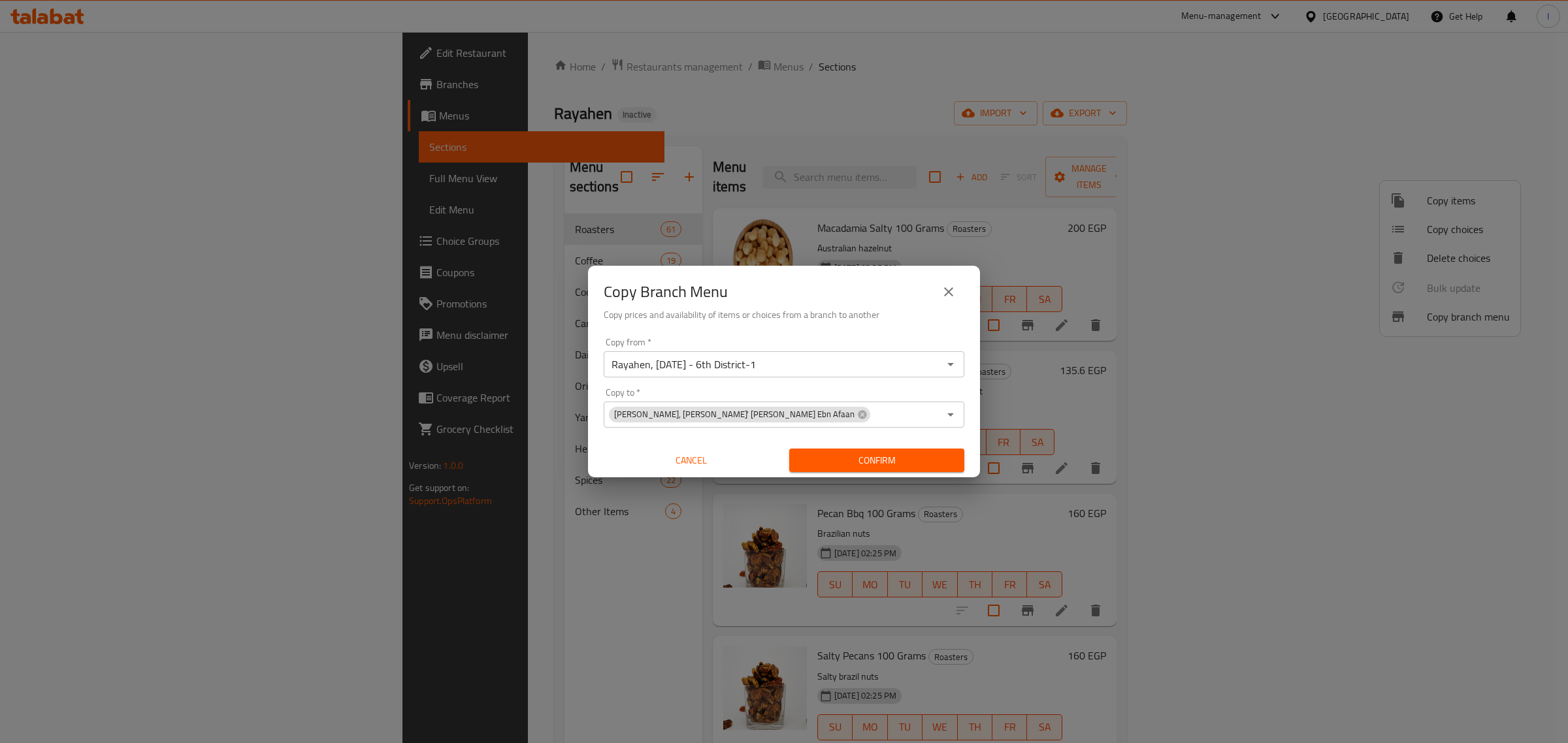
click at [828, 307] on h6 "Copy prices and availability of items or choices from a branch to another" at bounding box center [784, 314] width 360 height 14
click at [867, 460] on span "Confirm" at bounding box center [877, 461] width 154 height 17
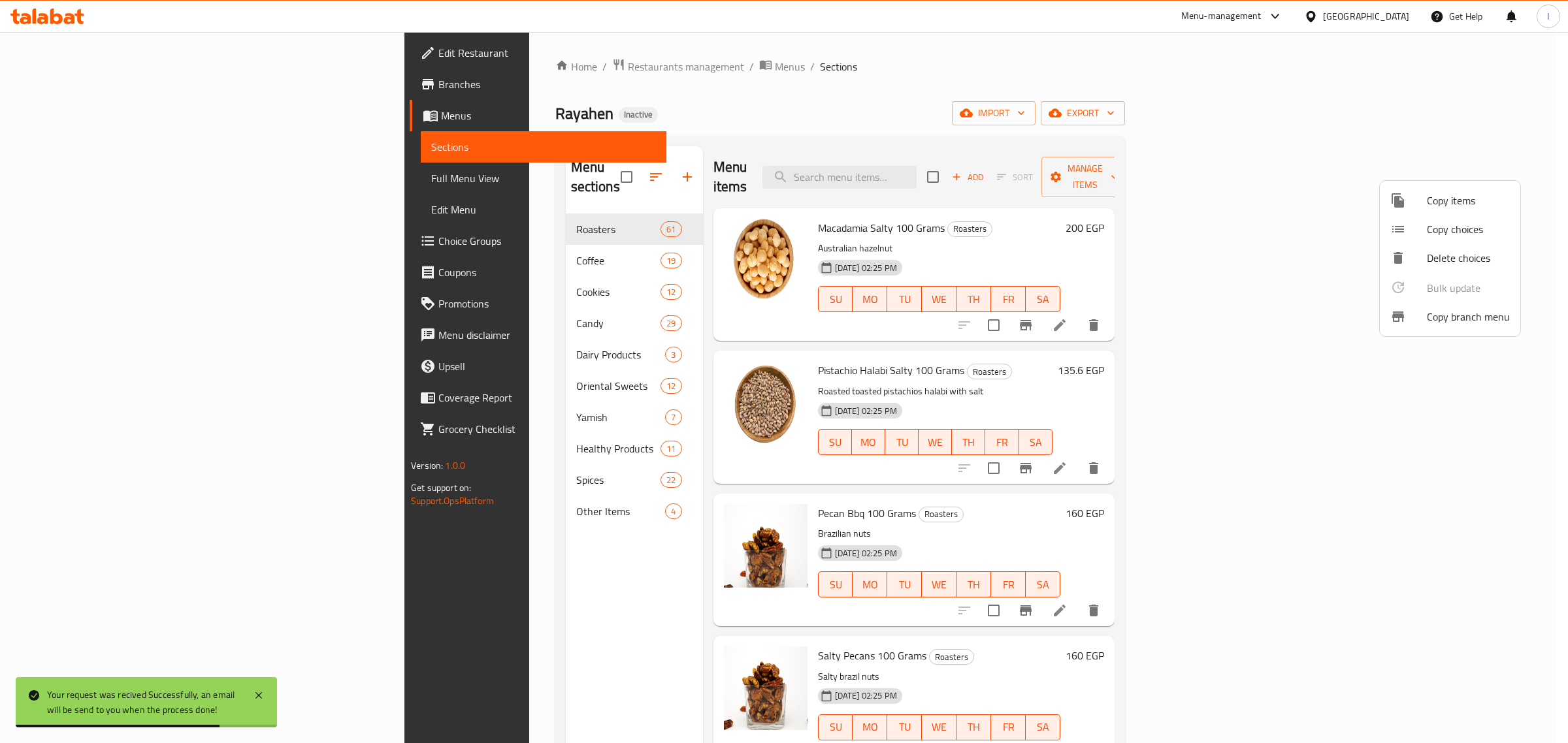
click at [67, 83] on div at bounding box center [784, 372] width 1568 height 743
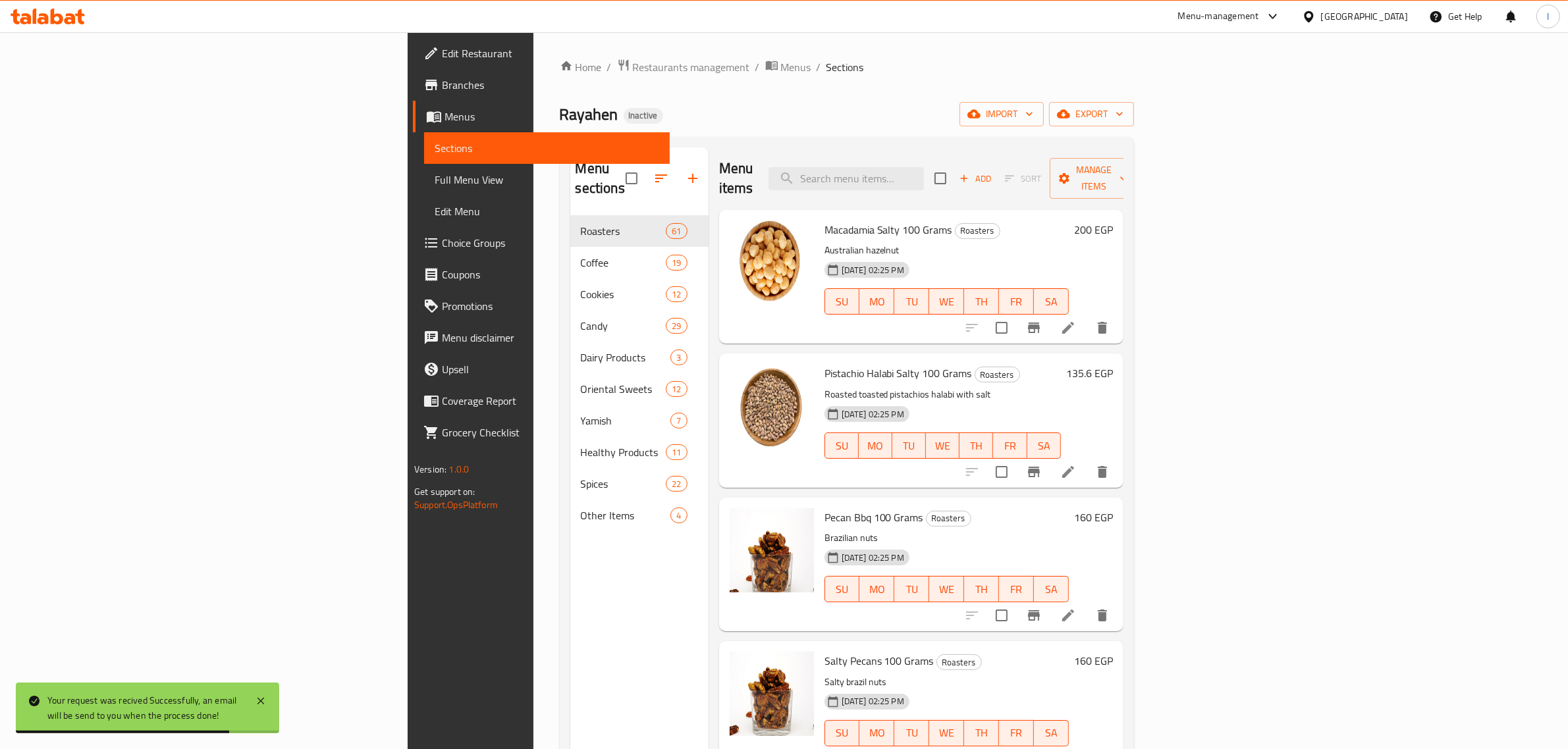
click at [442, 84] on span "Branches" at bounding box center [550, 85] width 217 height 16
